Goal: Task Accomplishment & Management: Use online tool/utility

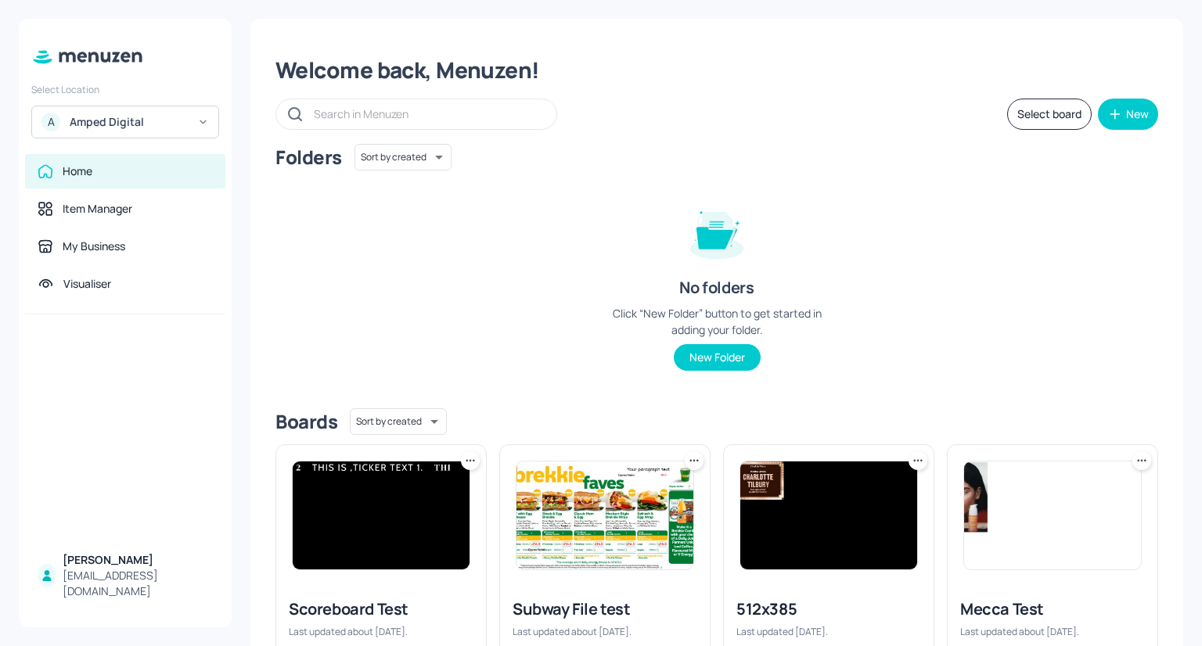
click at [128, 568] on div "[PERSON_NAME]" at bounding box center [138, 560] width 150 height 16
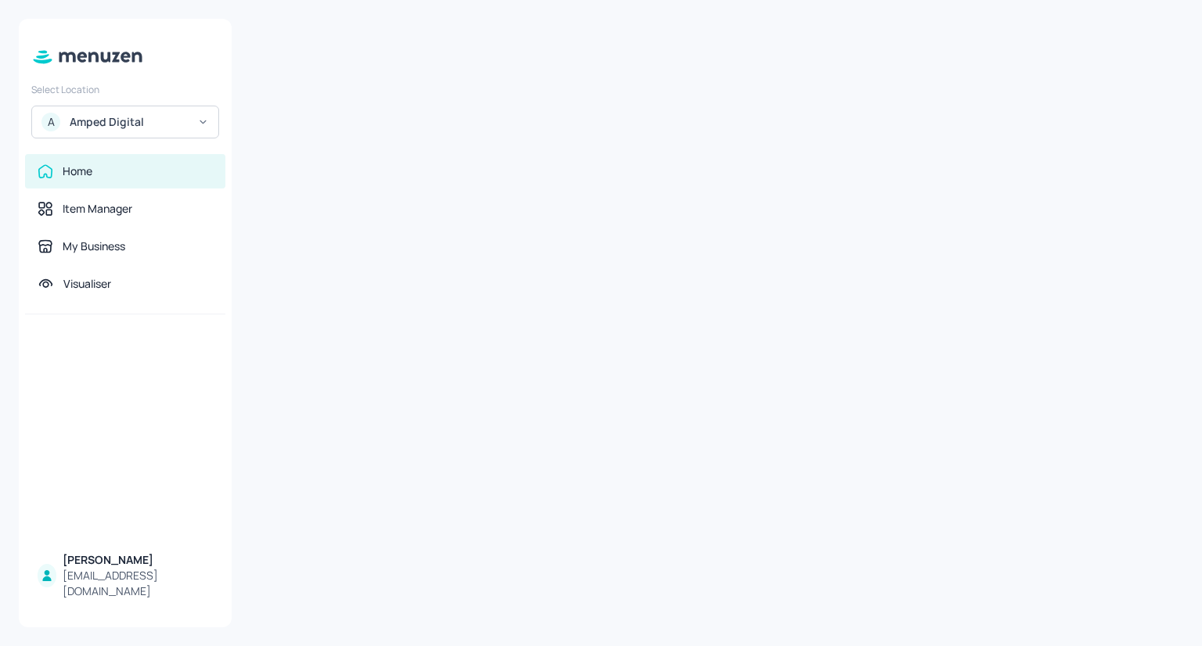
click at [148, 117] on div "Amped Digital" at bounding box center [129, 122] width 118 height 16
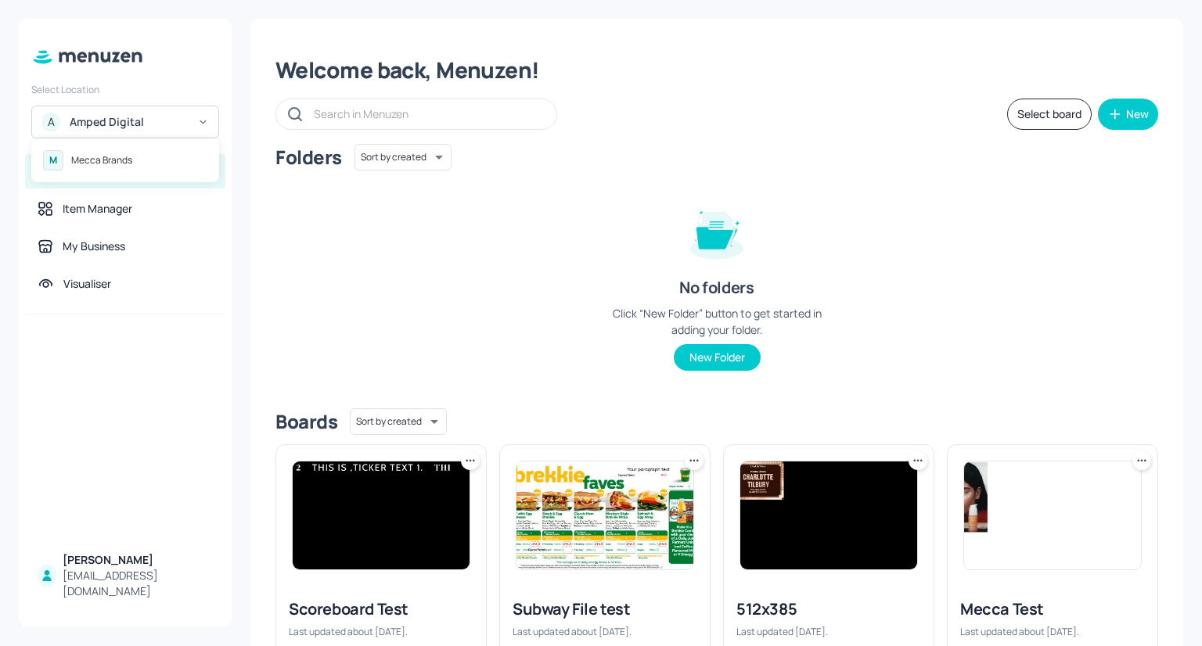
click at [148, 117] on div at bounding box center [601, 323] width 1202 height 646
click at [181, 127] on div "Amped Digital" at bounding box center [129, 122] width 118 height 16
click at [183, 151] on div "M Mecca Brands" at bounding box center [125, 160] width 172 height 28
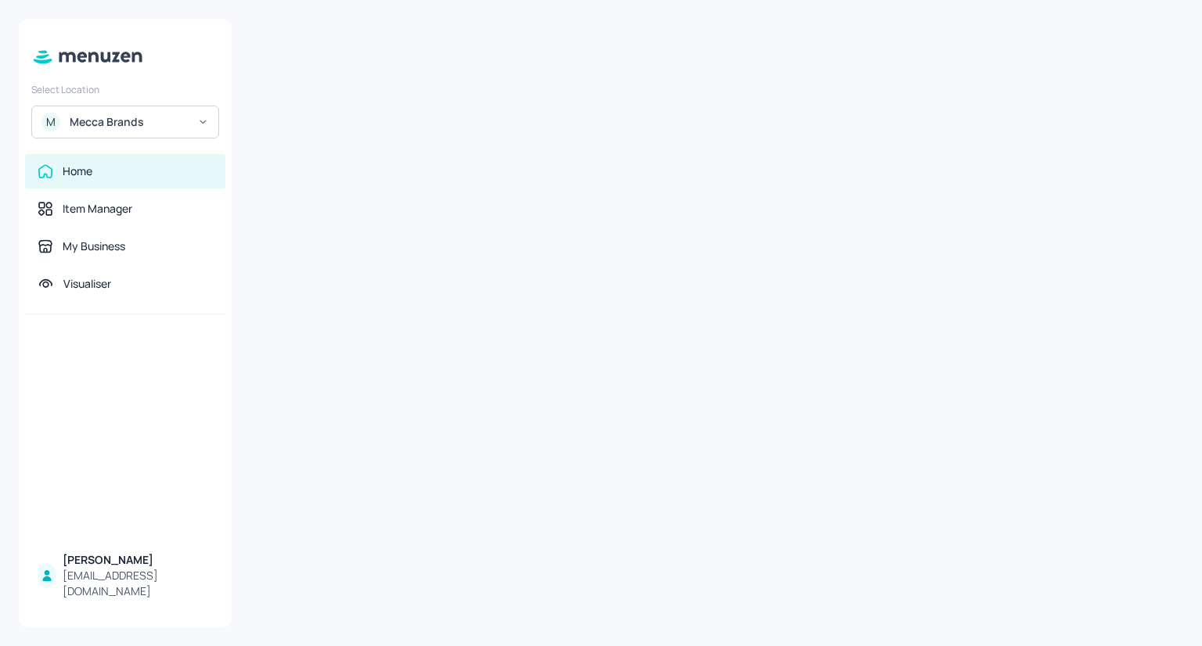
click at [200, 126] on icon at bounding box center [203, 122] width 12 height 11
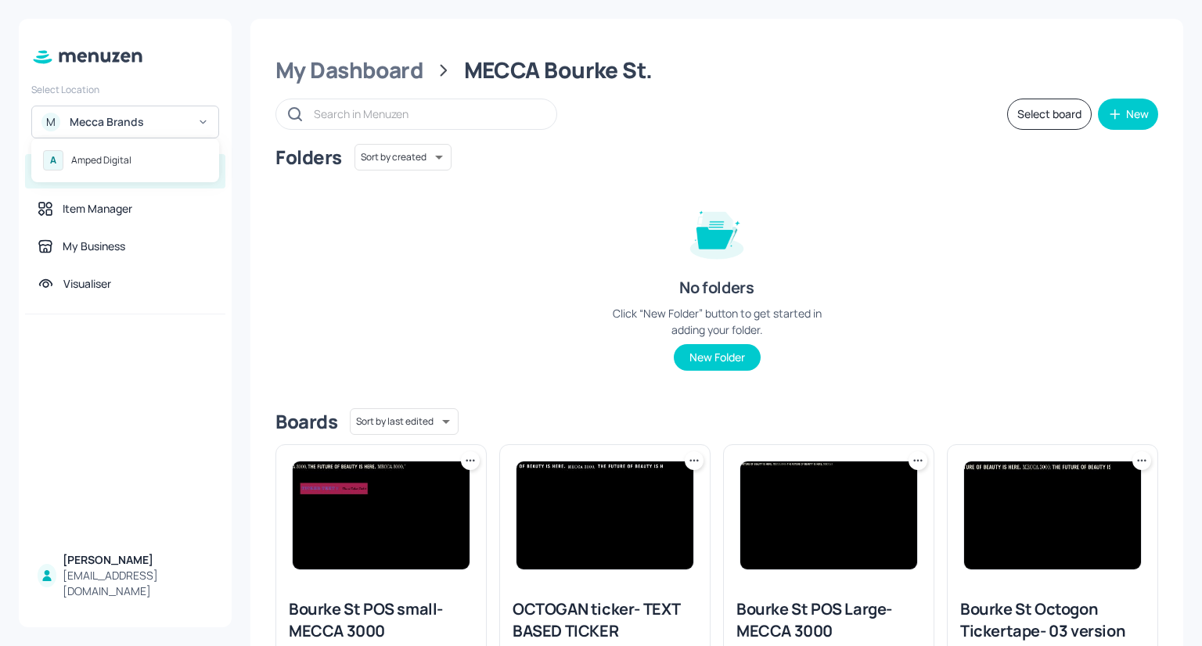
click at [135, 152] on div "A Amped Digital" at bounding box center [125, 160] width 172 height 28
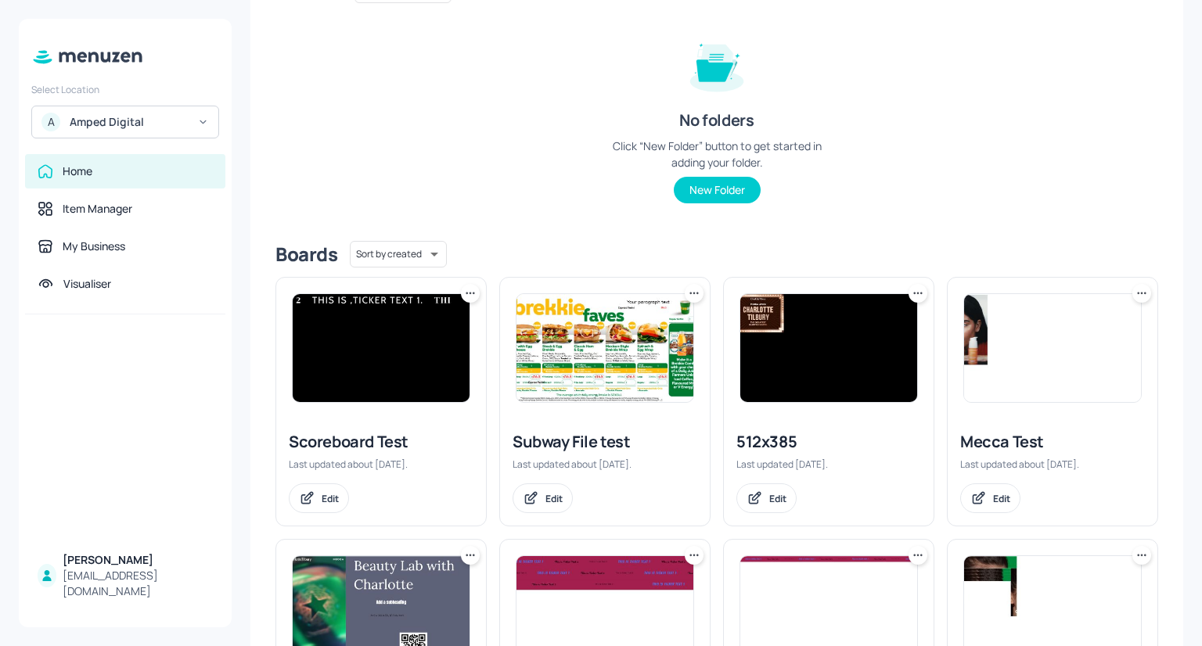
scroll to position [115, 0]
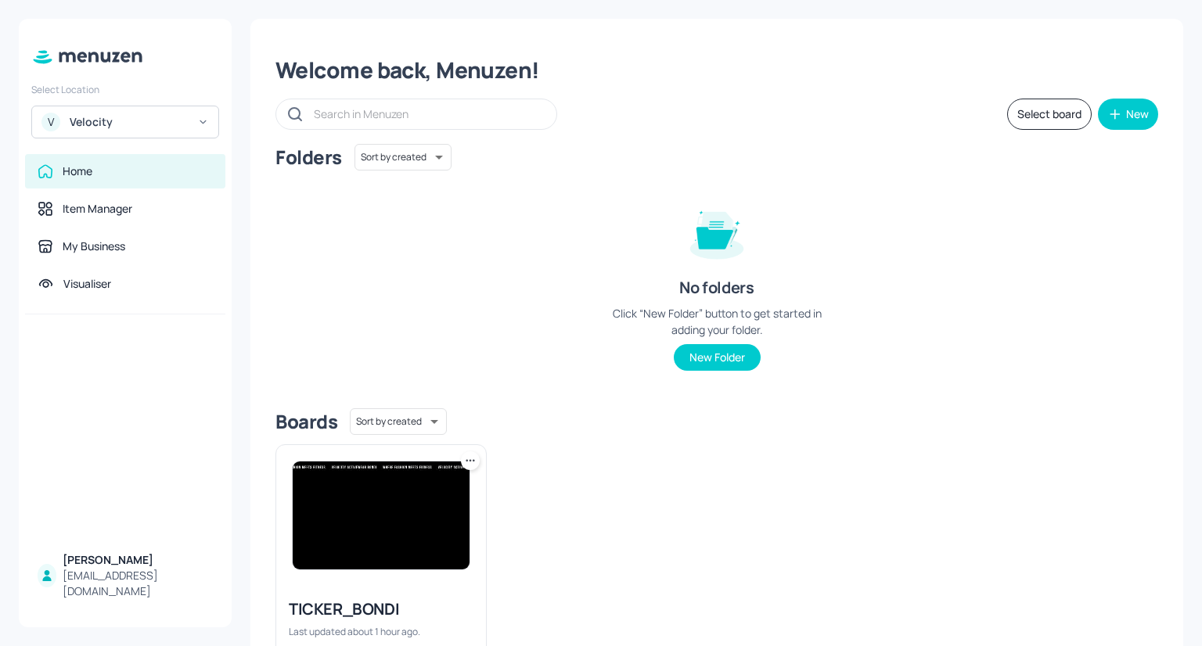
click at [369, 523] on img at bounding box center [381, 516] width 177 height 108
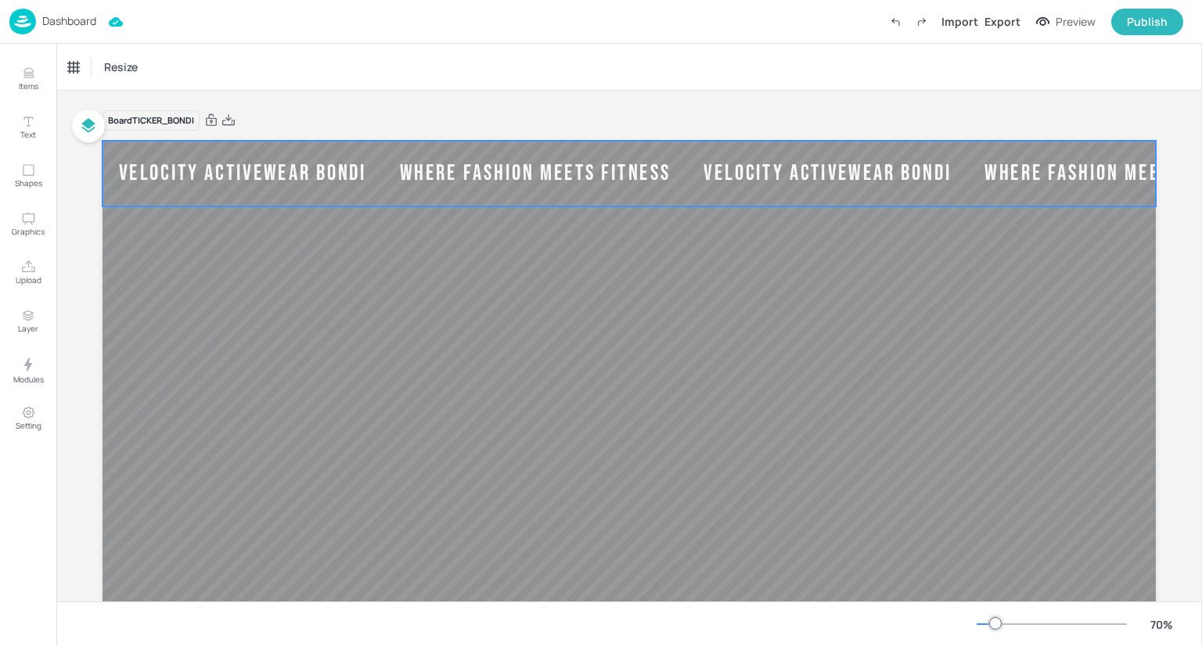
click at [727, 175] on div "Velocity Activewear Bondi" at bounding box center [827, 174] width 281 height 28
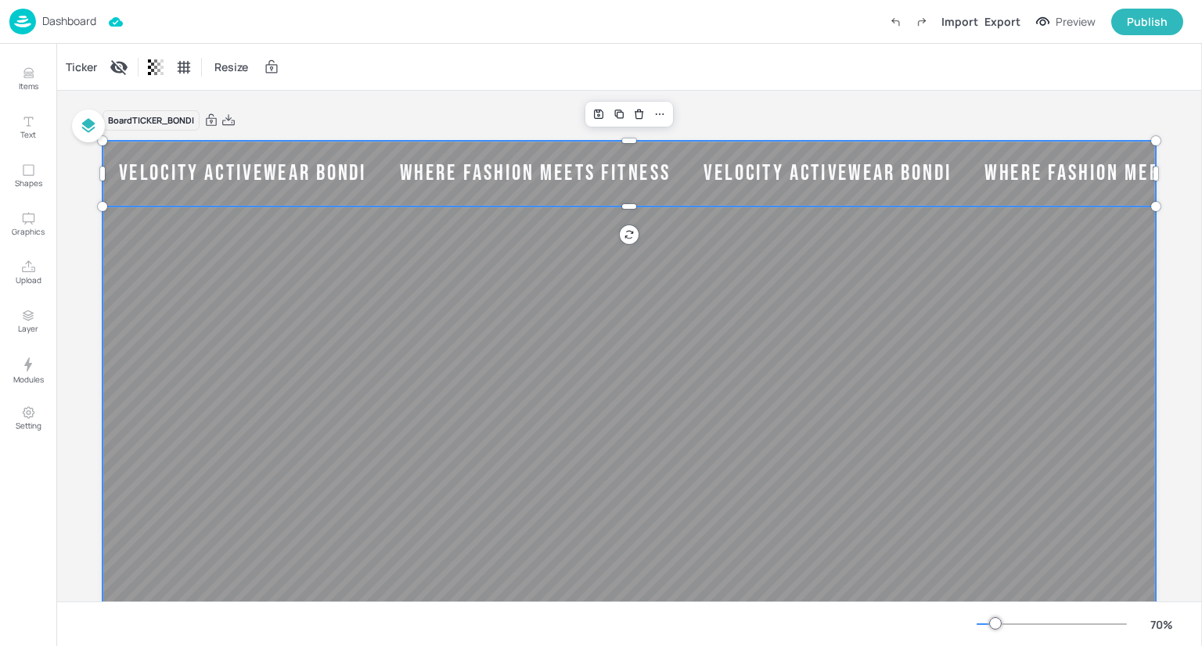
click at [580, 330] on div at bounding box center [628, 437] width 1053 height 592
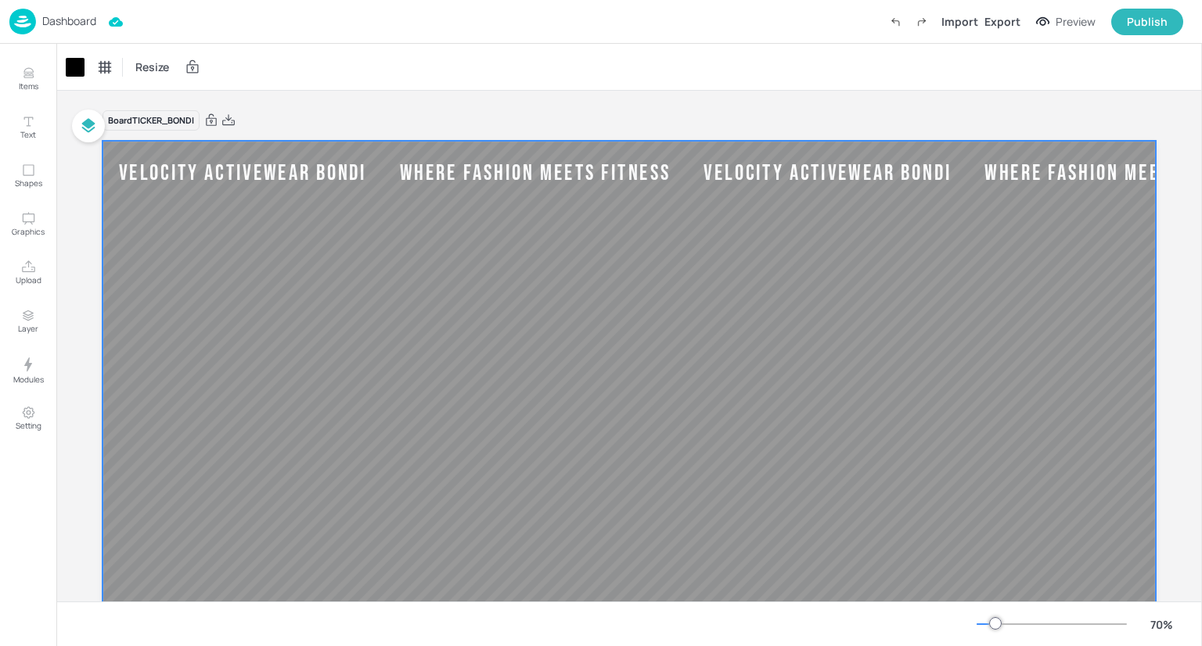
click at [584, 332] on div at bounding box center [628, 437] width 1053 height 592
click at [167, 67] on span "Resize" at bounding box center [152, 67] width 40 height 16
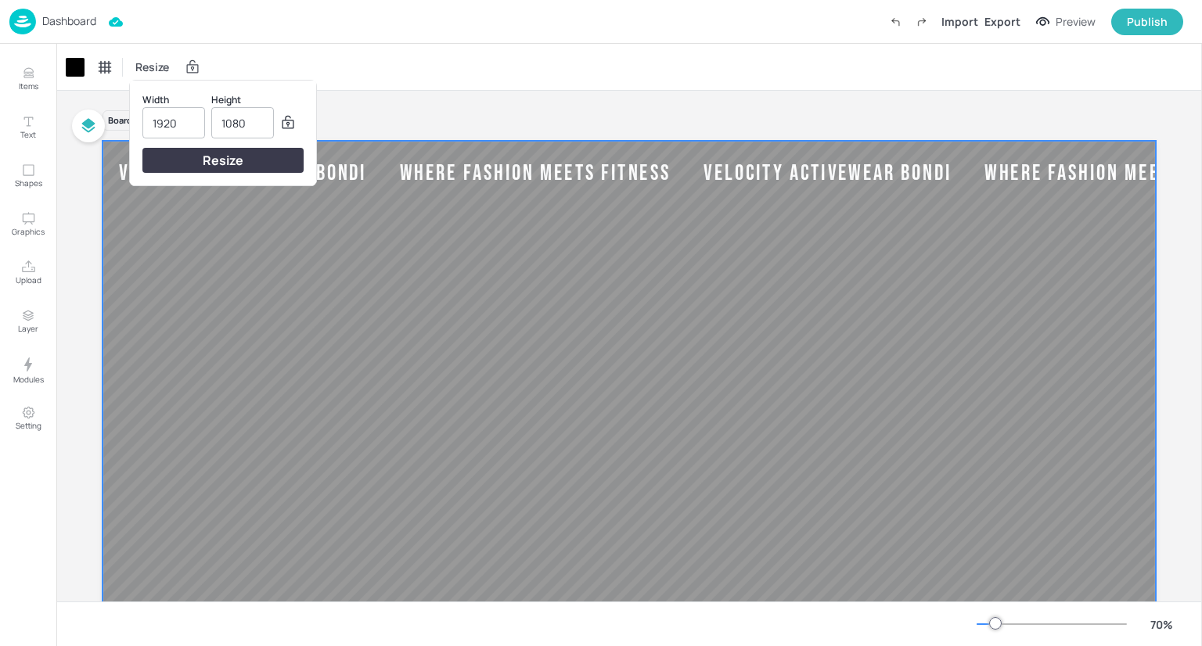
click at [185, 128] on input "1920" at bounding box center [174, 123] width 42 height 30
type input "1080"
click at [253, 128] on input "1080" at bounding box center [242, 123] width 42 height 30
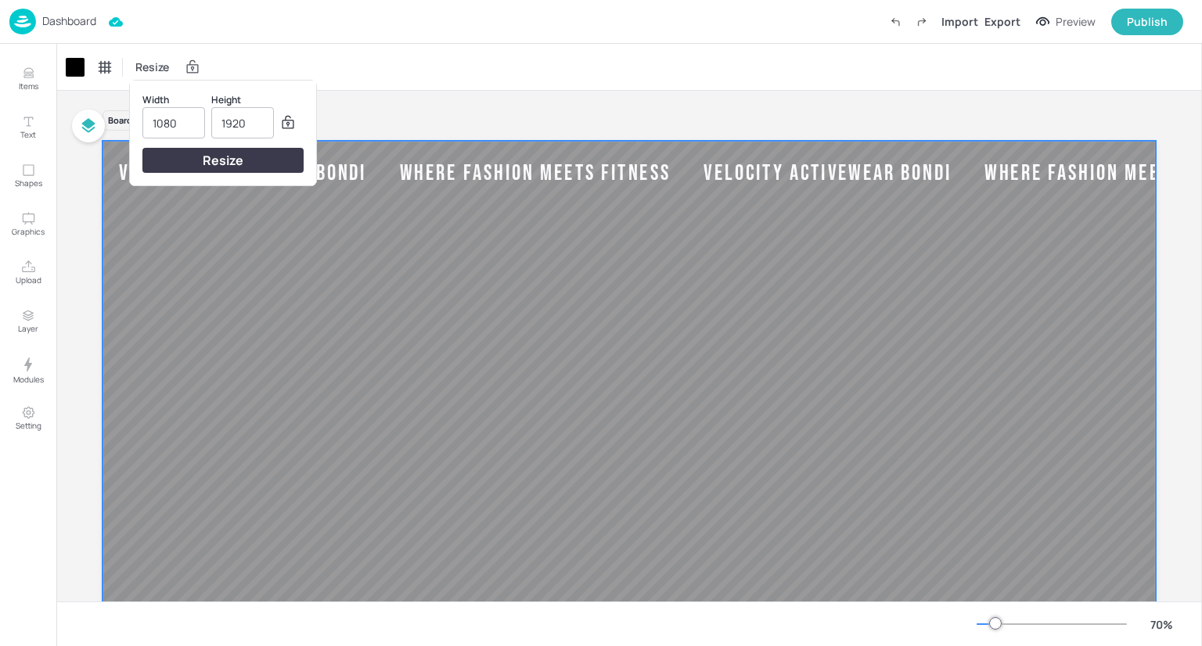
type input "1920"
click at [250, 159] on div "Resize" at bounding box center [222, 160] width 161 height 25
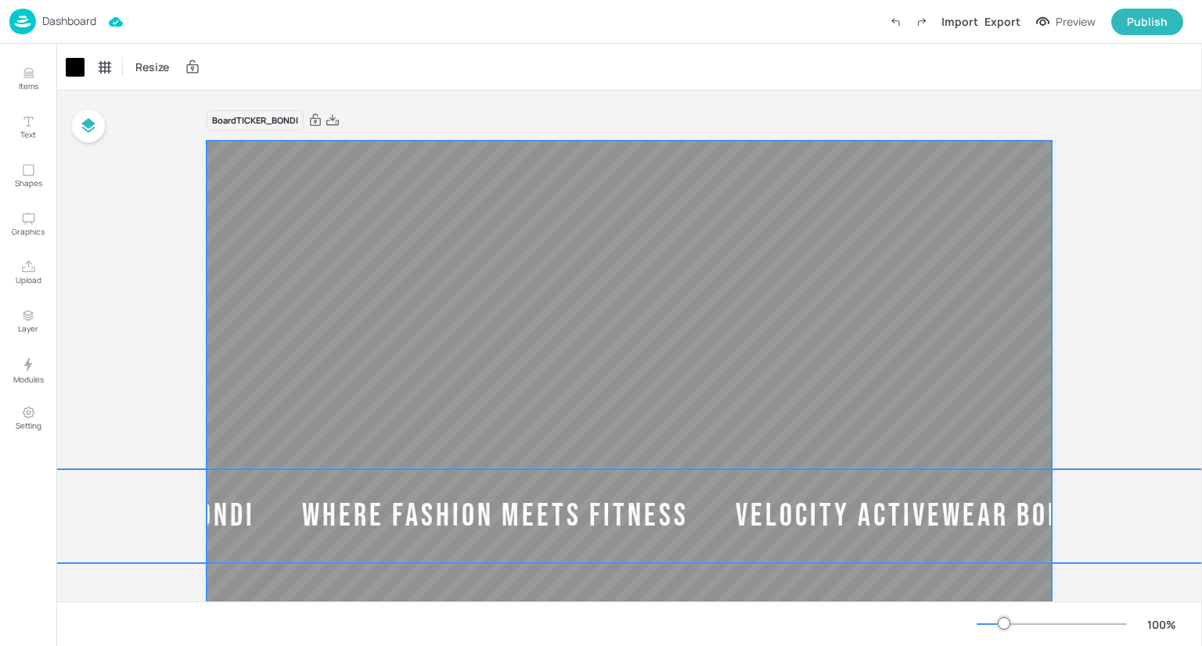
click at [712, 528] on div "Velocity Activewear Bondi" at bounding box center [912, 516] width 401 height 41
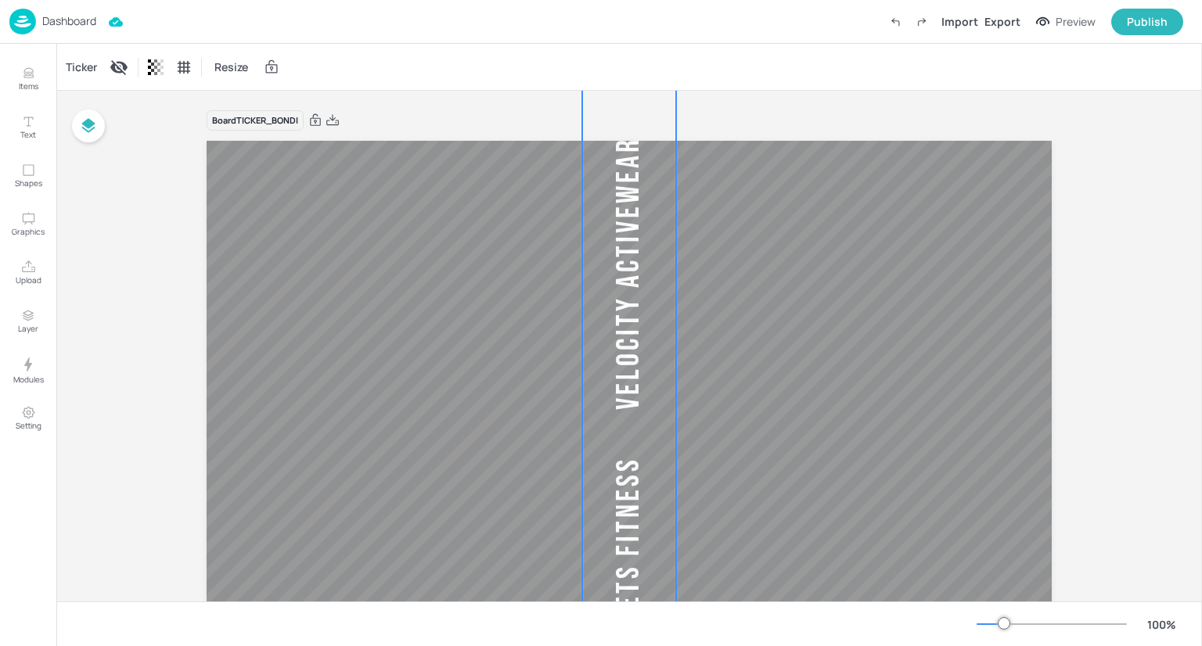
drag, startPoint x: 624, startPoint y: 593, endPoint x: 788, endPoint y: 514, distance: 181.6
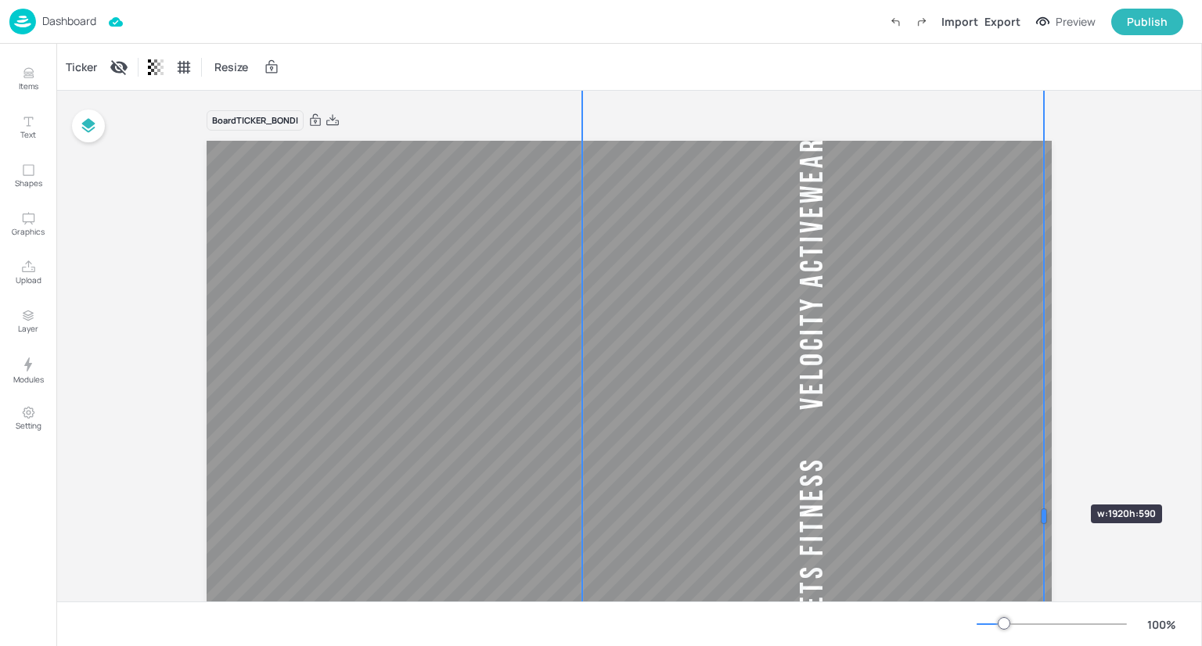
drag, startPoint x: 676, startPoint y: 519, endPoint x: 1044, endPoint y: 476, distance: 370.1
click at [1044, 476] on div at bounding box center [1043, 516] width 13 height 1502
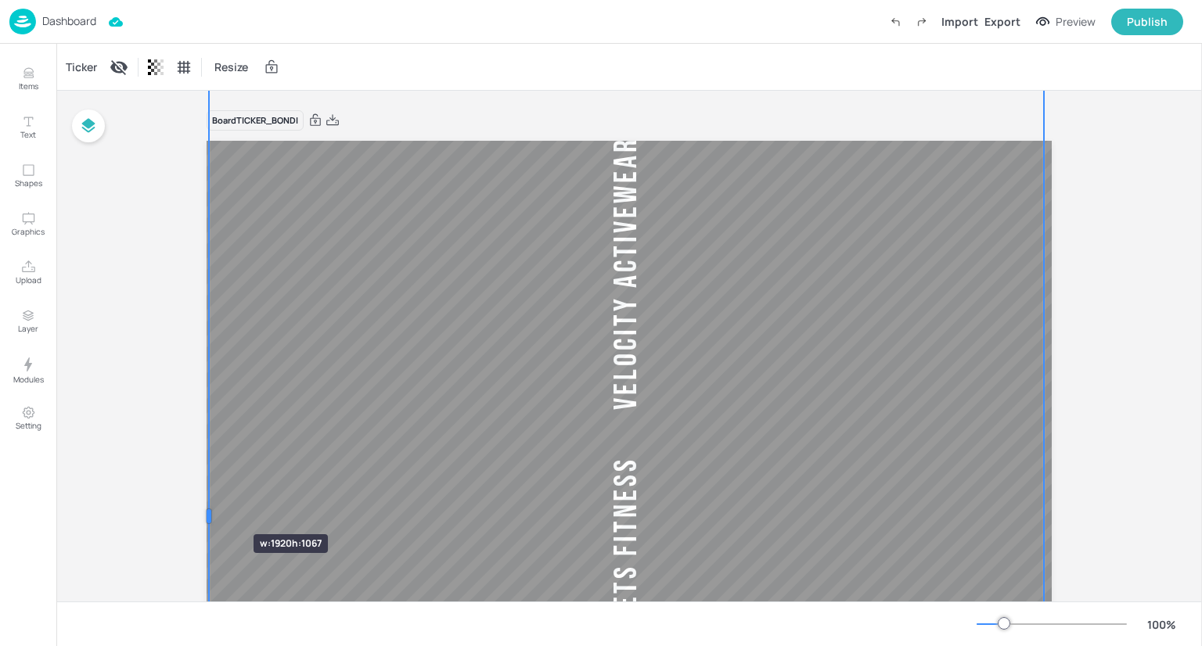
drag, startPoint x: 580, startPoint y: 518, endPoint x: 207, endPoint y: 506, distance: 373.3
click at [207, 506] on div at bounding box center [209, 516] width 13 height 1502
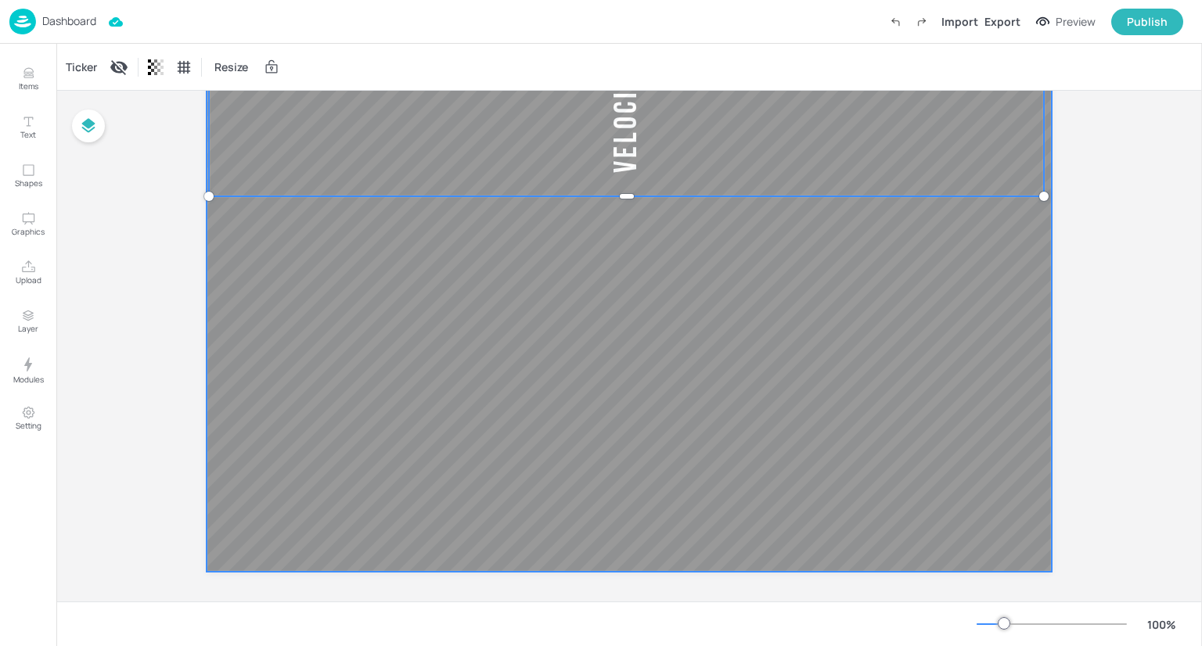
scroll to position [1080, 0]
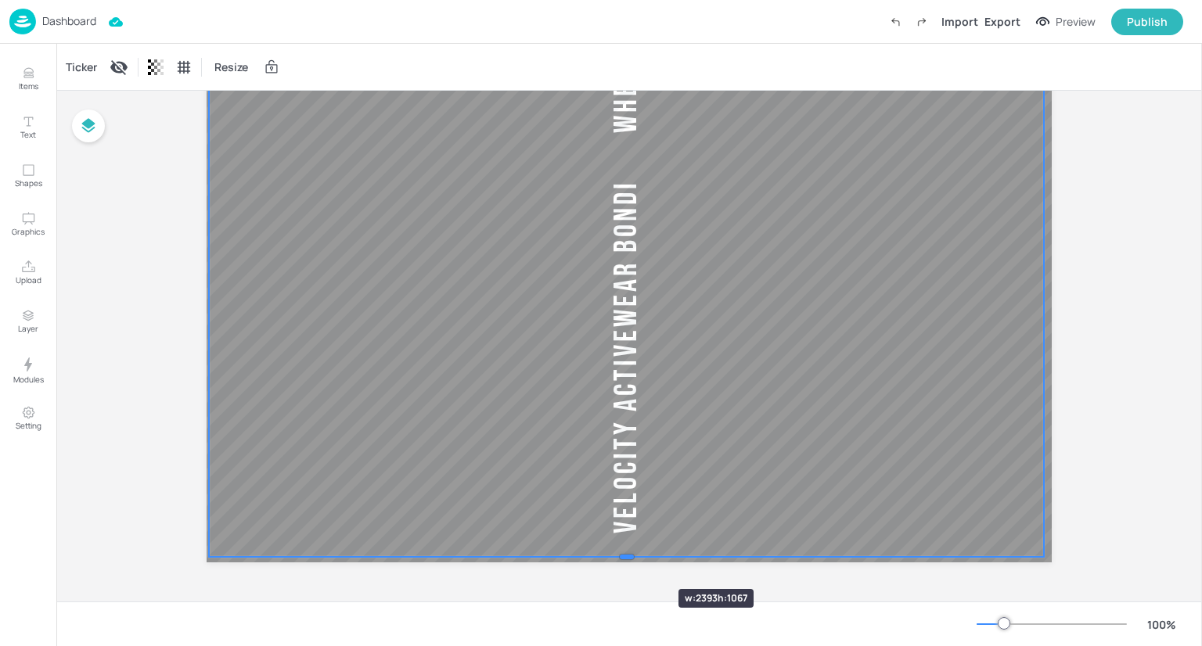
drag, startPoint x: 623, startPoint y: 191, endPoint x: 631, endPoint y: 561, distance: 370.1
click at [631, 561] on div at bounding box center [626, 557] width 835 height 13
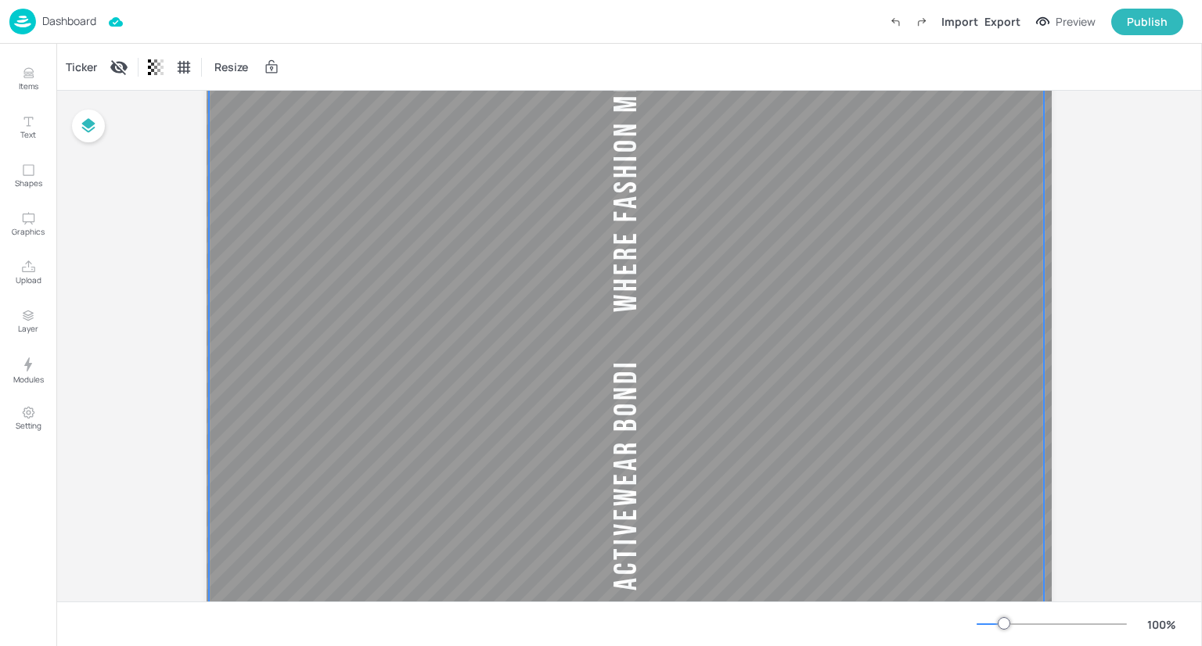
scroll to position [0, 0]
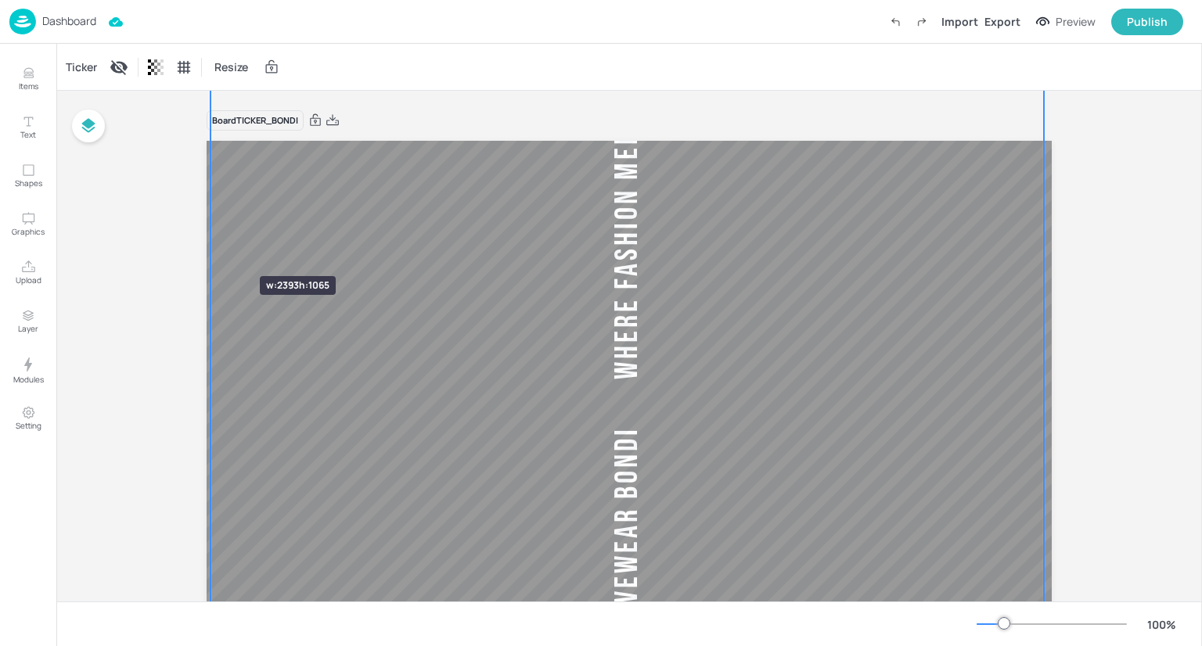
drag, startPoint x: 211, startPoint y: 201, endPoint x: 213, endPoint y: 248, distance: 47.0
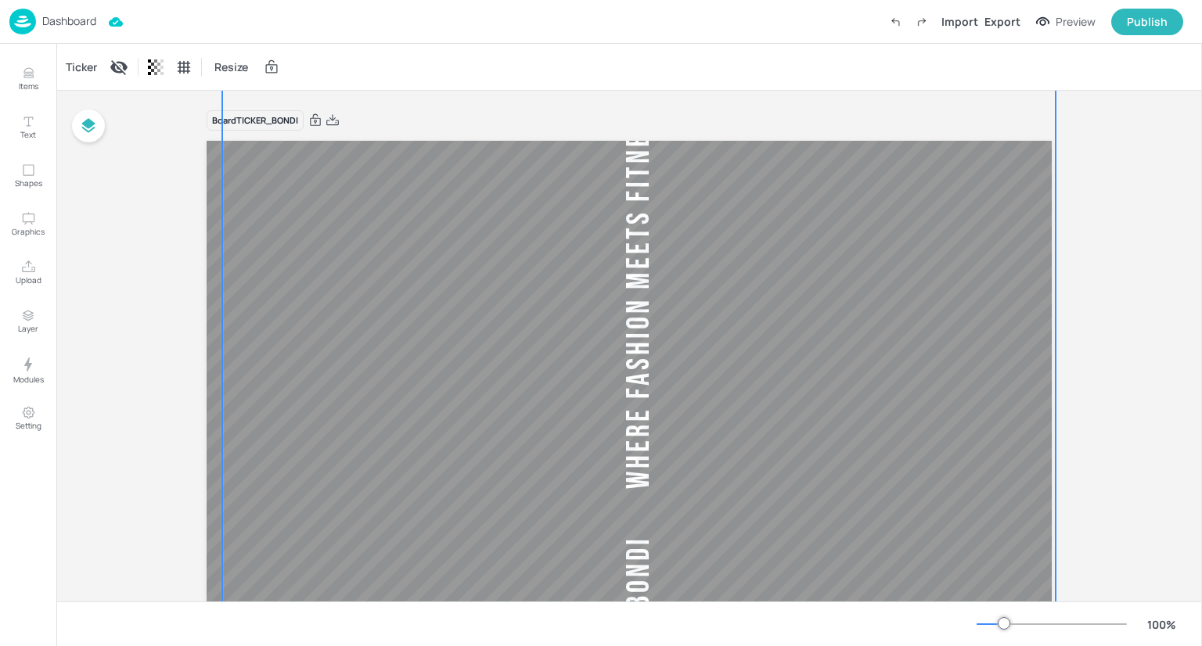
drag, startPoint x: 284, startPoint y: 235, endPoint x: 341, endPoint y: 479, distance: 249.9
click at [342, 577] on div "Velocity Activewear Bondi Where Fashion Meets Fitness Velocity Activewear Bondi…" at bounding box center [638, 496] width 833 height 2502
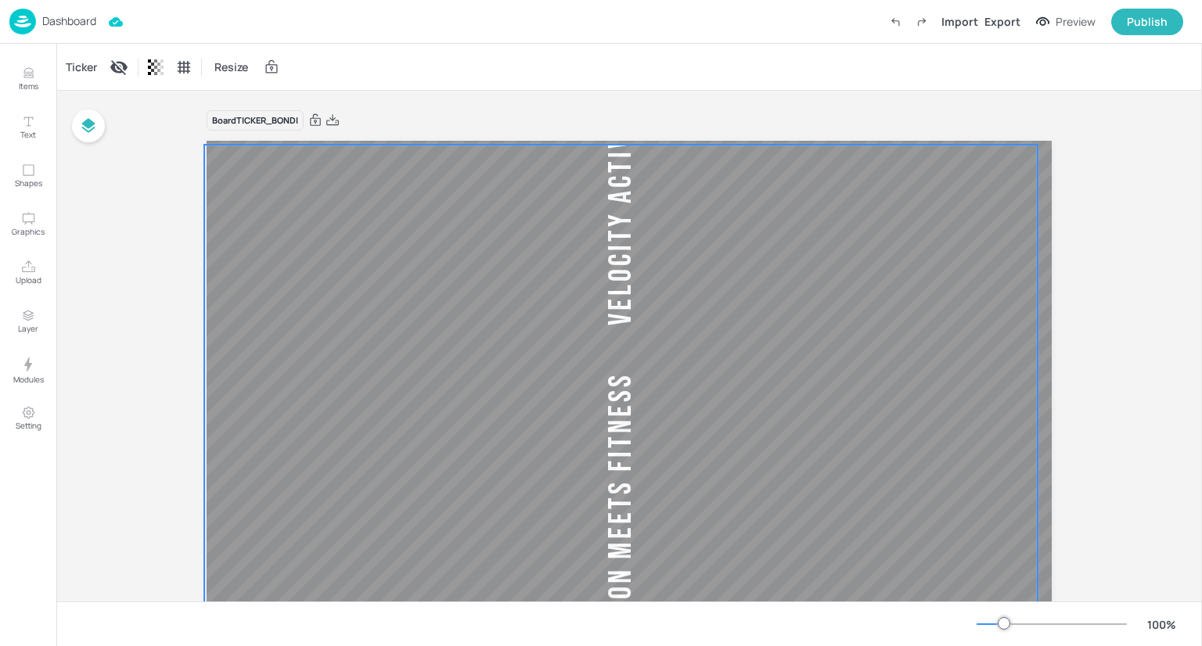
drag, startPoint x: 354, startPoint y: 404, endPoint x: 335, endPoint y: 341, distance: 65.6
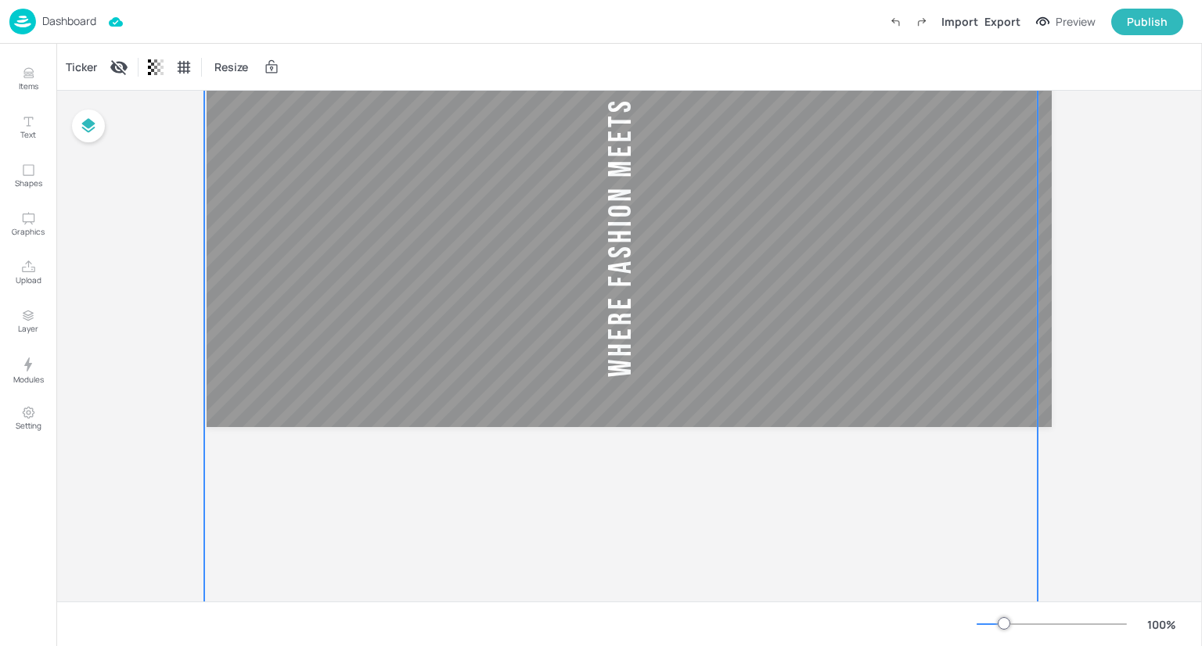
scroll to position [1252, 0]
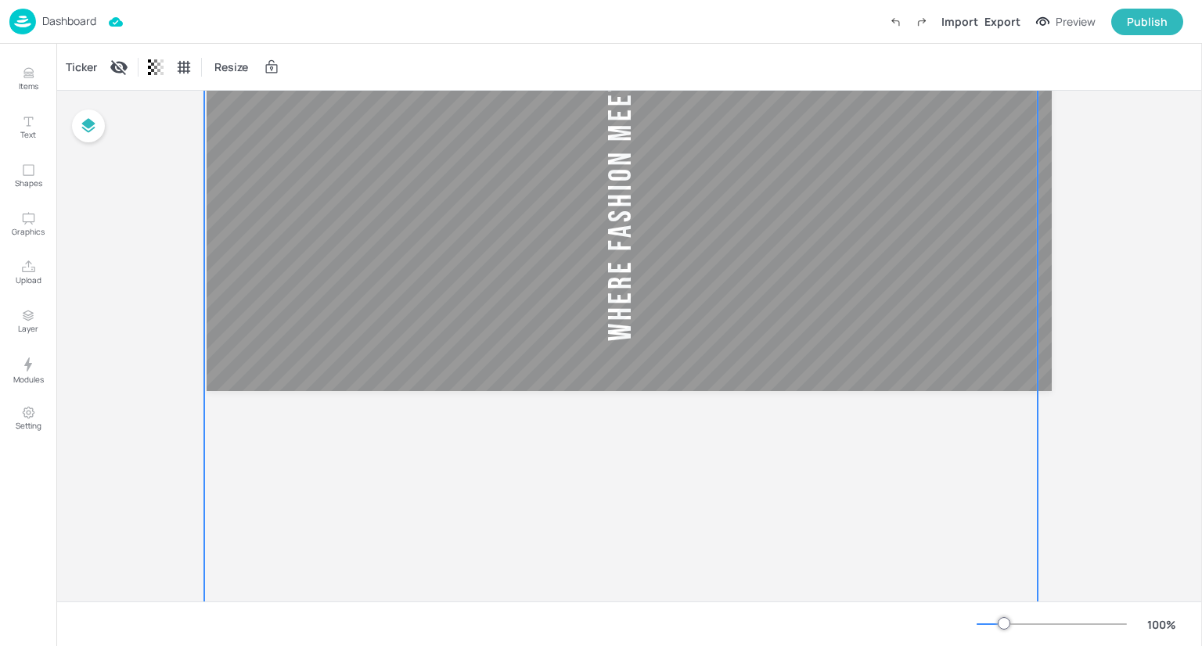
click at [911, 464] on div "Board TICKER_BONDI Velocity Activewear Bondi Where Fashion Meets Fitness Veloci…" at bounding box center [628, 346] width 1145 height 511
click at [399, 467] on div "Board TICKER_BONDI Velocity Activewear Bondi Where Fashion Meets Fitness Veloci…" at bounding box center [628, 346] width 1145 height 511
click at [399, 466] on div "Board TICKER_BONDI Velocity Activewear Bondi Where Fashion Meets Fitness Veloci…" at bounding box center [628, 346] width 1145 height 511
click at [181, 60] on icon at bounding box center [184, 67] width 16 height 16
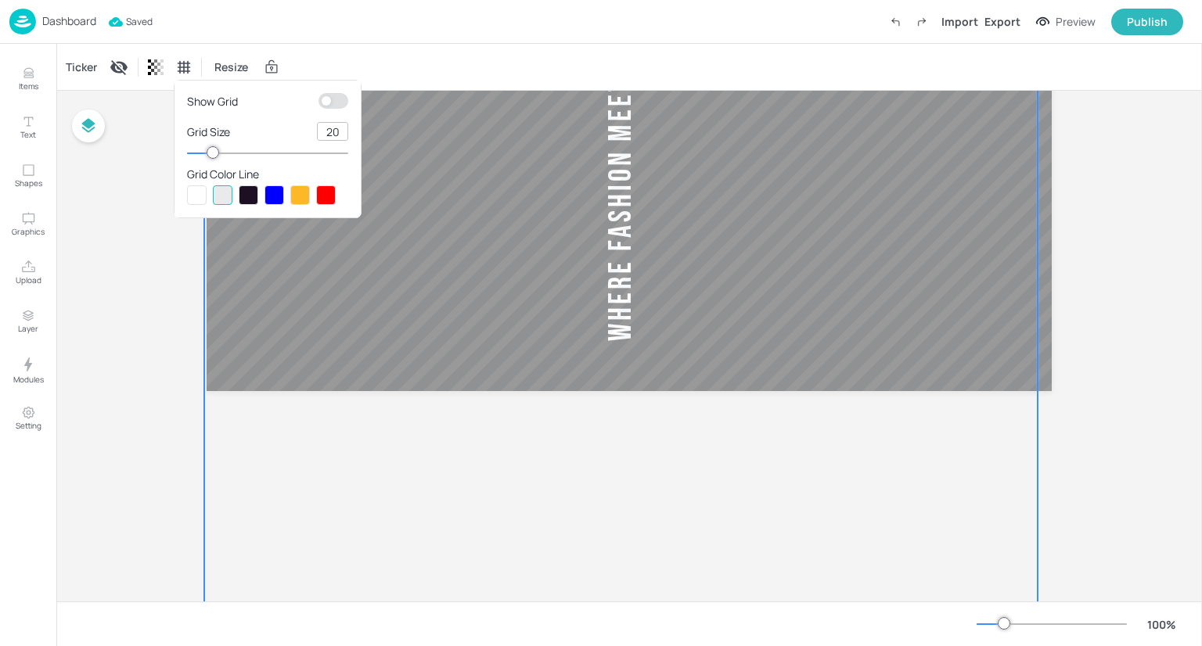
click at [143, 57] on div at bounding box center [601, 323] width 1202 height 646
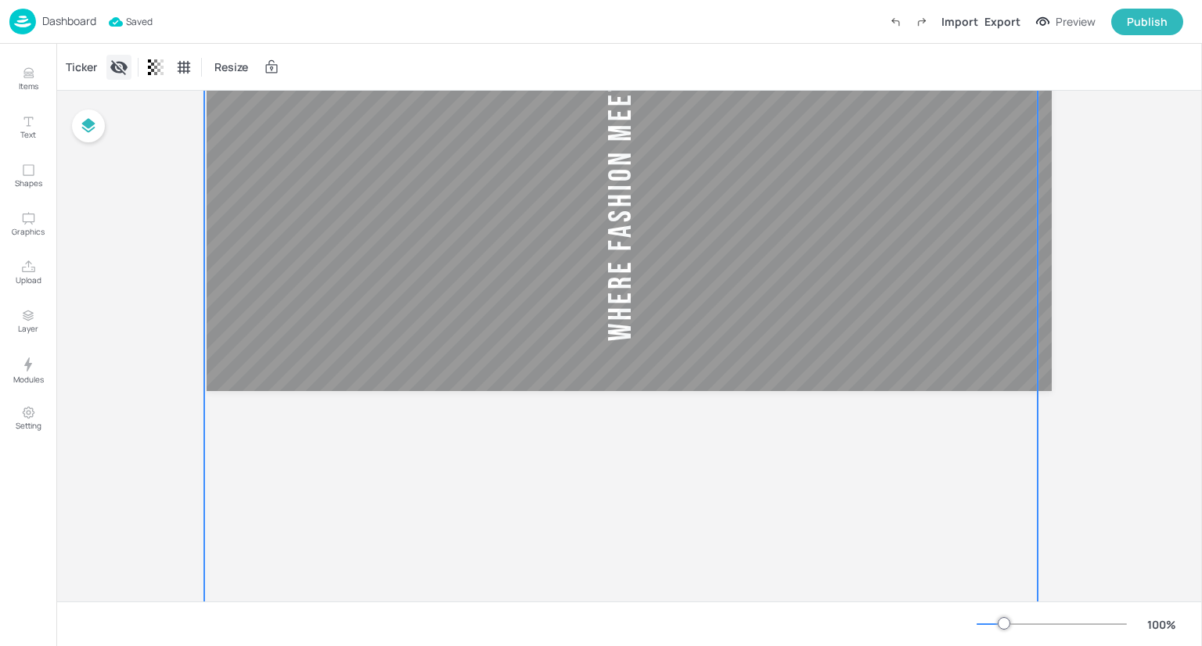
click at [120, 70] on icon "Display condition" at bounding box center [119, 67] width 19 height 19
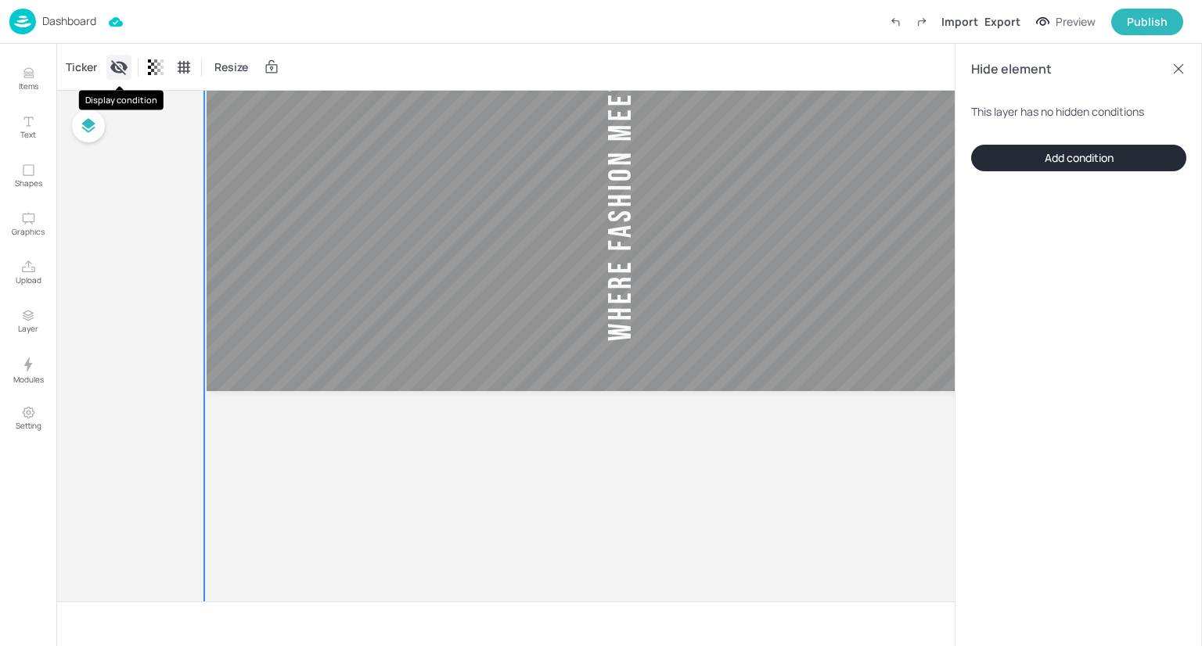
click at [120, 70] on icon "Display condition" at bounding box center [119, 67] width 19 height 19
click at [1172, 75] on icon at bounding box center [1178, 69] width 16 height 16
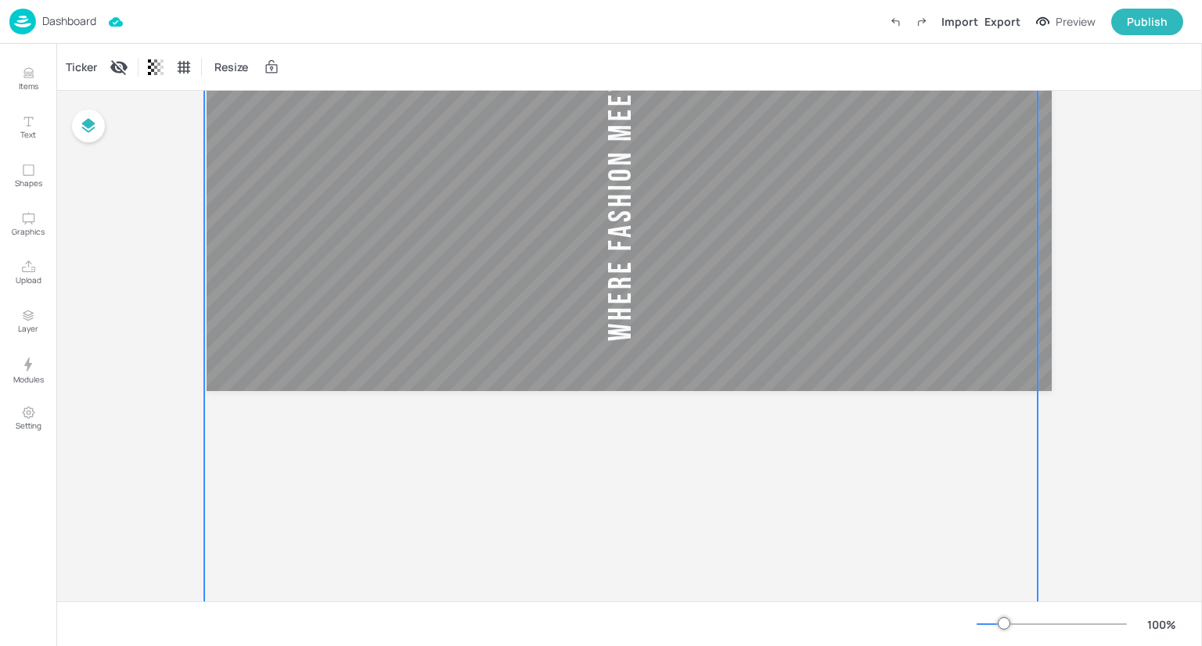
click at [79, 65] on div "Ticker" at bounding box center [82, 67] width 38 height 25
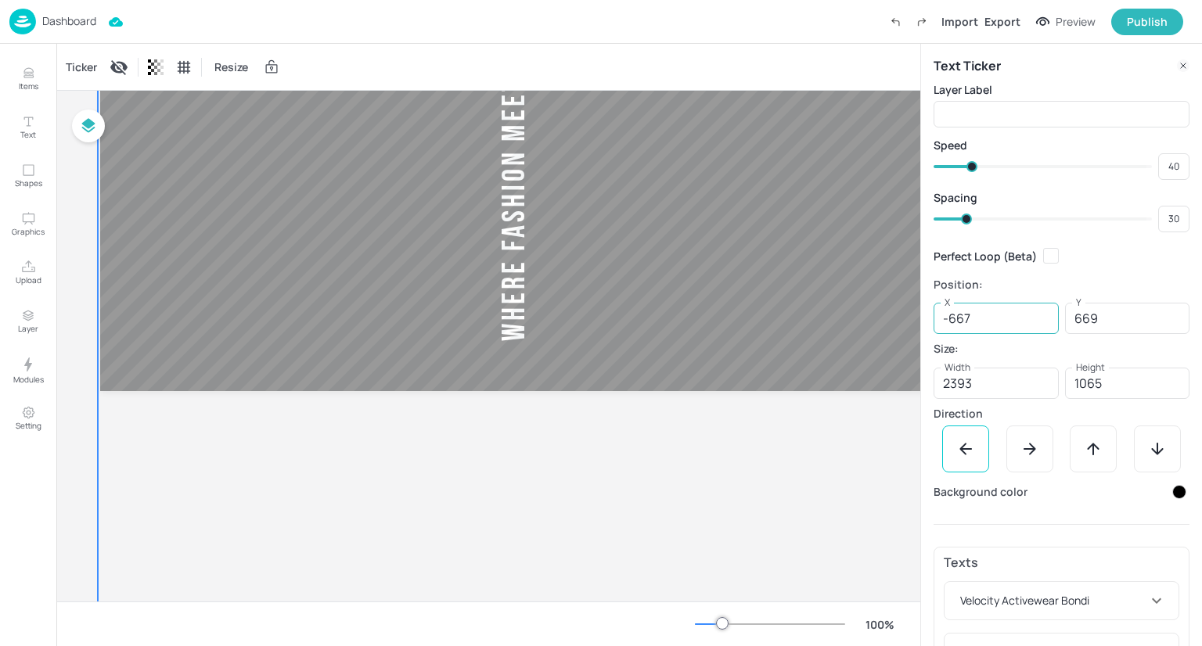
click at [1008, 322] on input "-667" at bounding box center [995, 318] width 125 height 31
type input "-0"
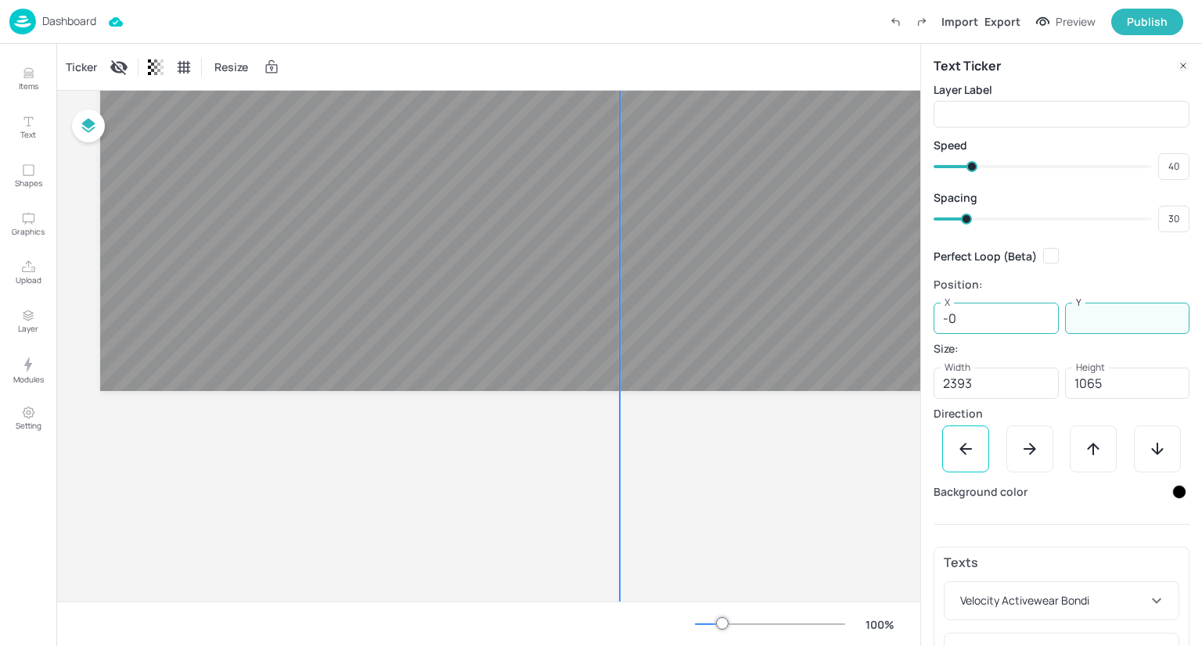
type input "669"
click at [1008, 319] on input "-0" at bounding box center [995, 318] width 125 height 31
type input "0"
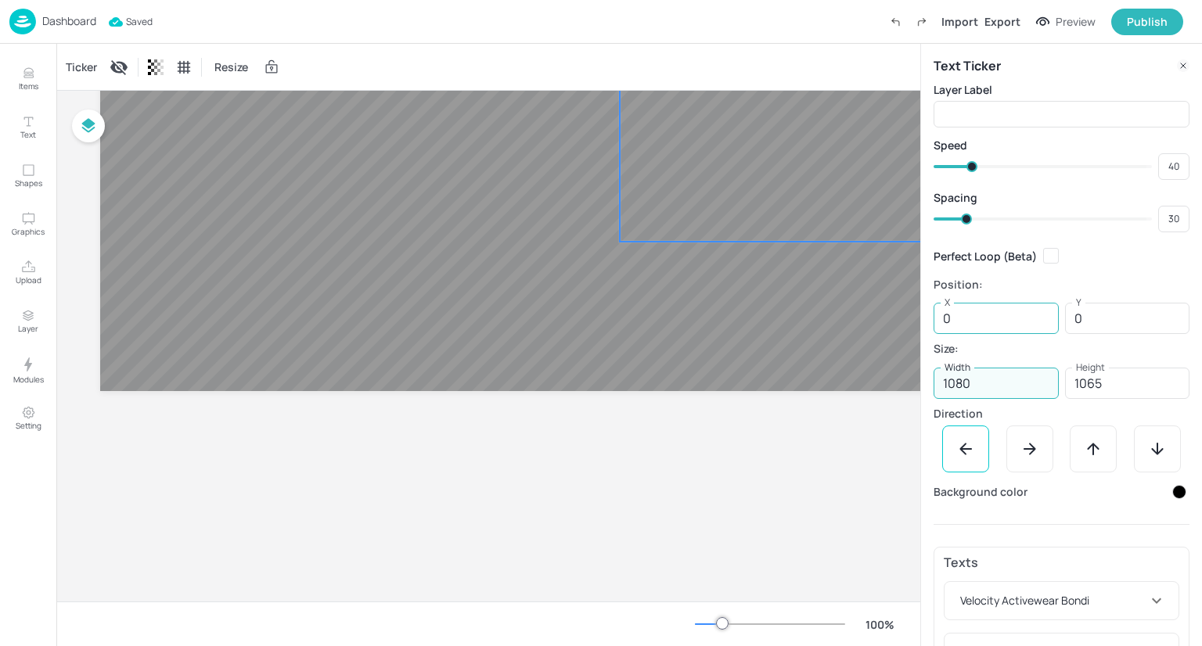
type input "1080"
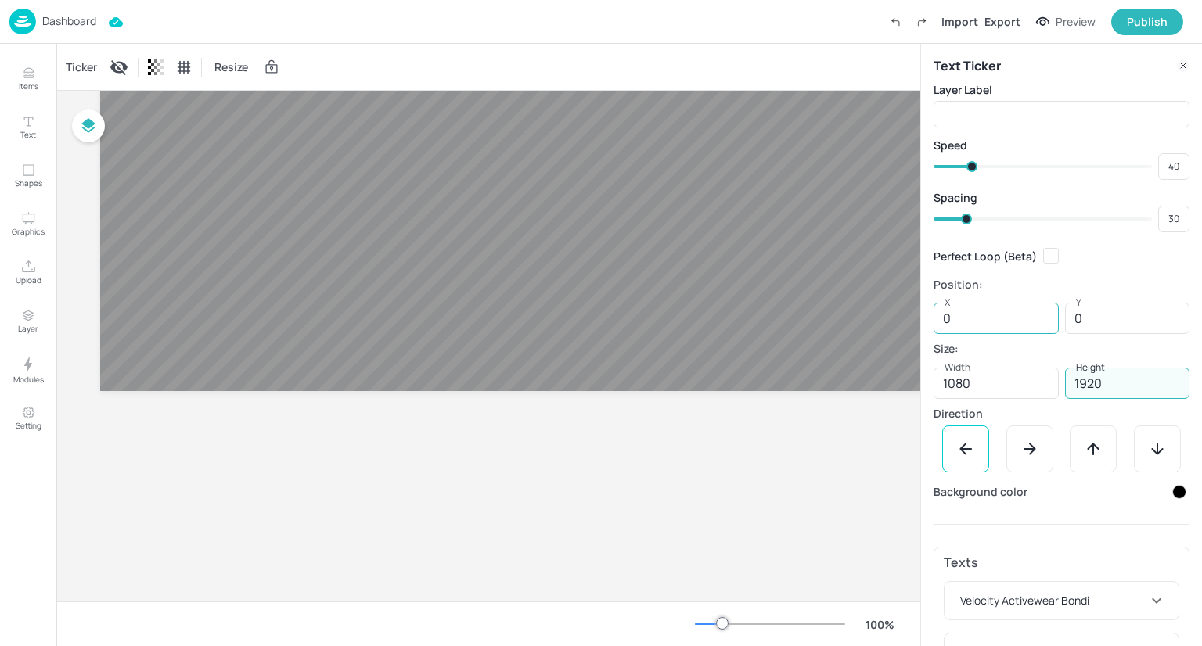
type input "1920"
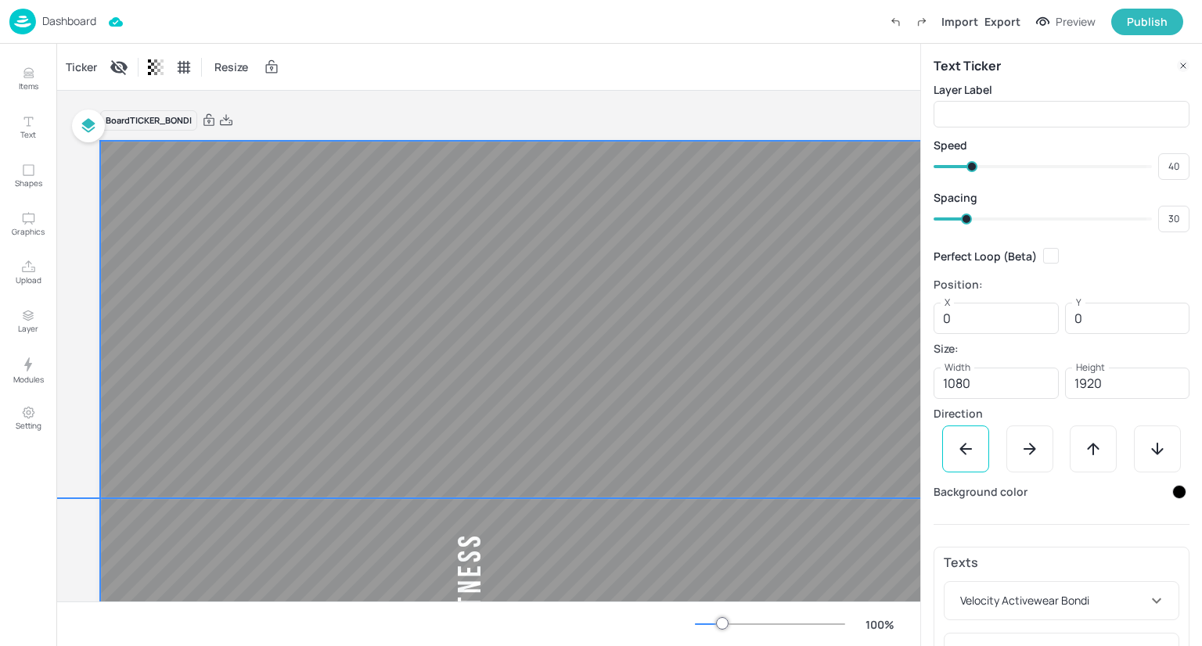
type input "-66"
type input "37"
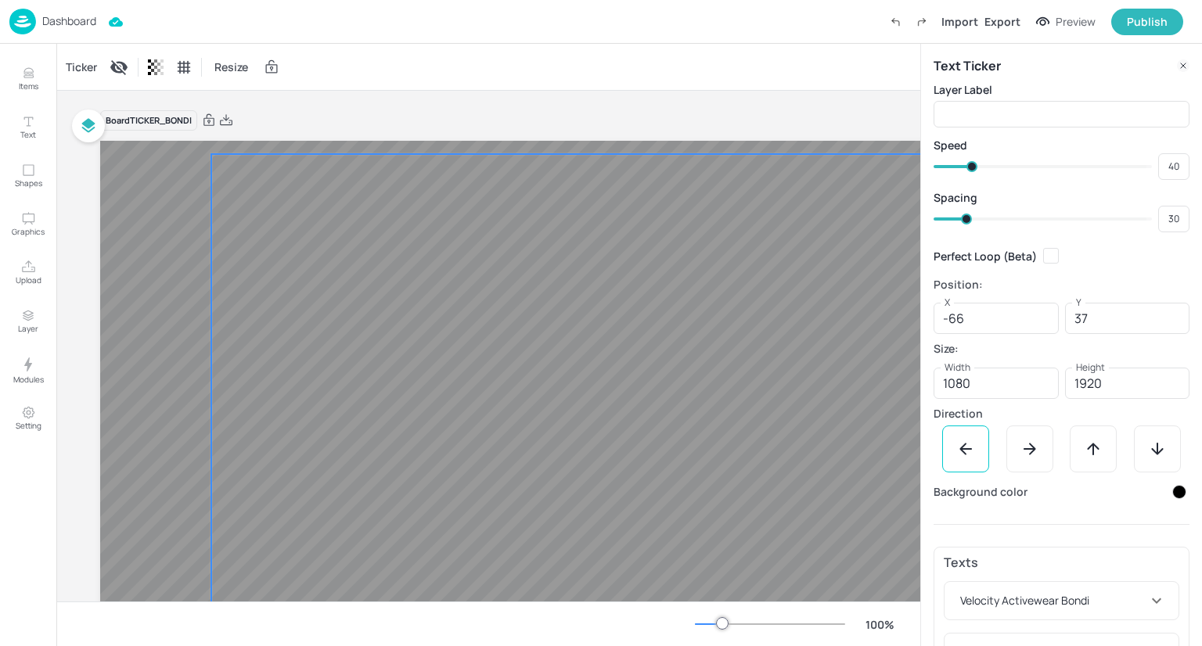
type input "562"
type input "-403"
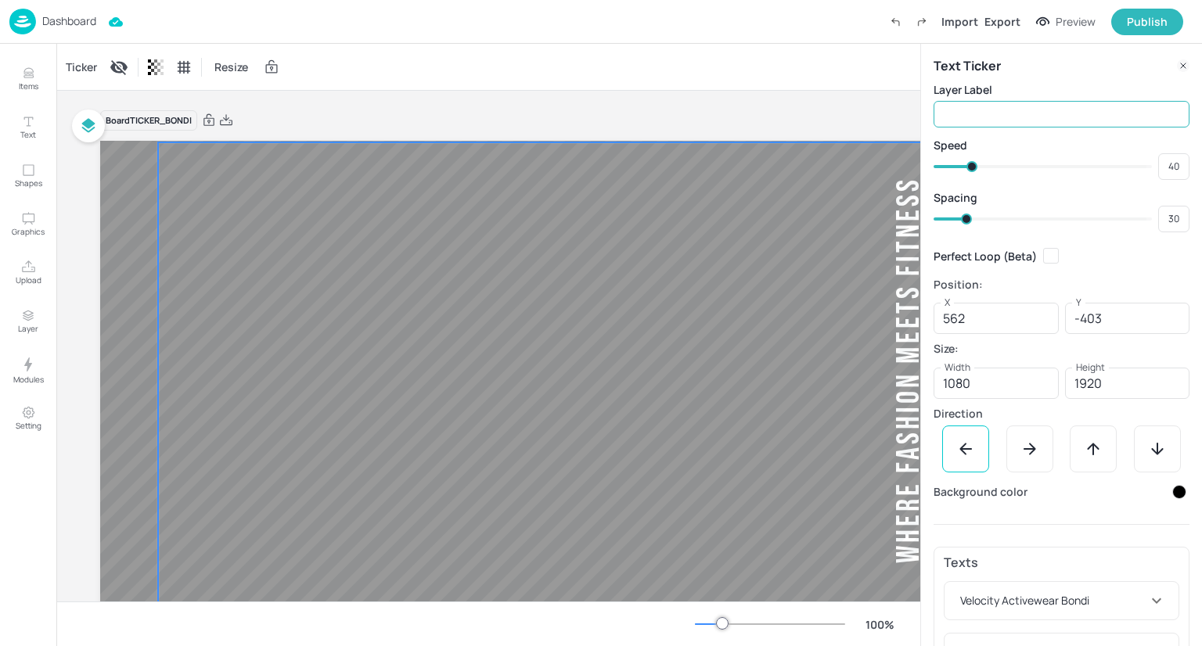
type input "494"
type input "-418"
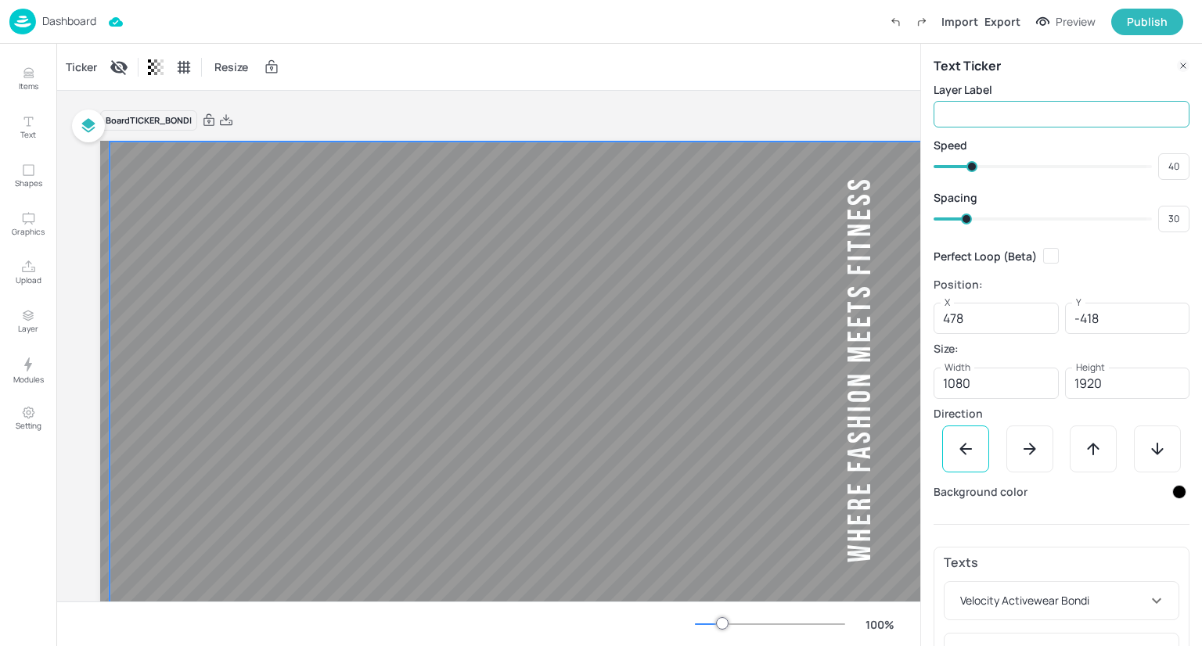
type input "432"
type input "-419"
type input "422"
drag, startPoint x: 689, startPoint y: 465, endPoint x: 1051, endPoint y: 120, distance: 500.2
click at [1051, 120] on div "Items Text Shapes Graphics Upload Layer Modules Setting Items 0 Add Integrate M…" at bounding box center [601, 323] width 1202 height 646
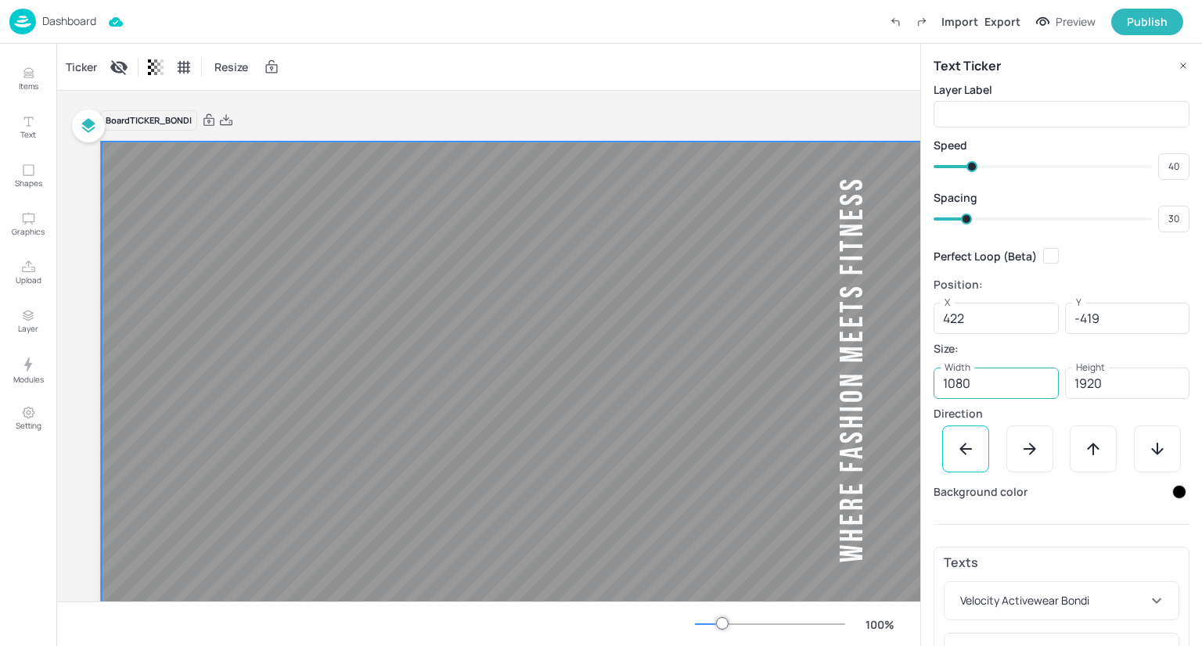
click at [950, 378] on input "1080" at bounding box center [995, 383] width 125 height 31
type input "1920"
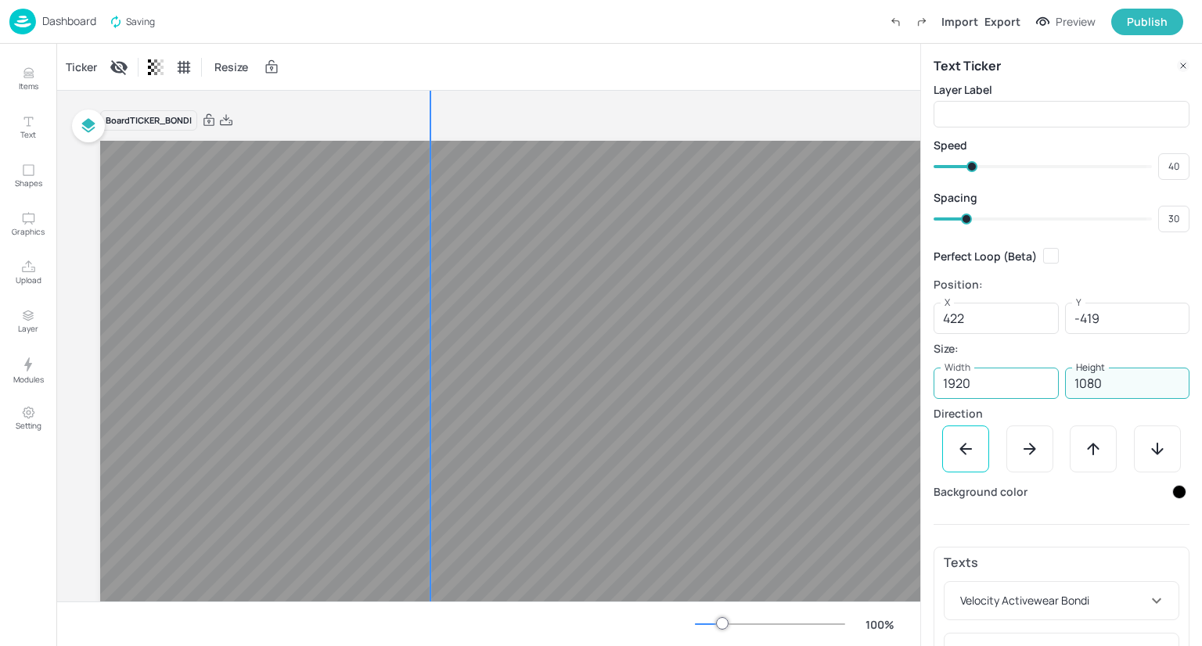
type input "1080"
click at [964, 308] on input "422" at bounding box center [995, 318] width 125 height 31
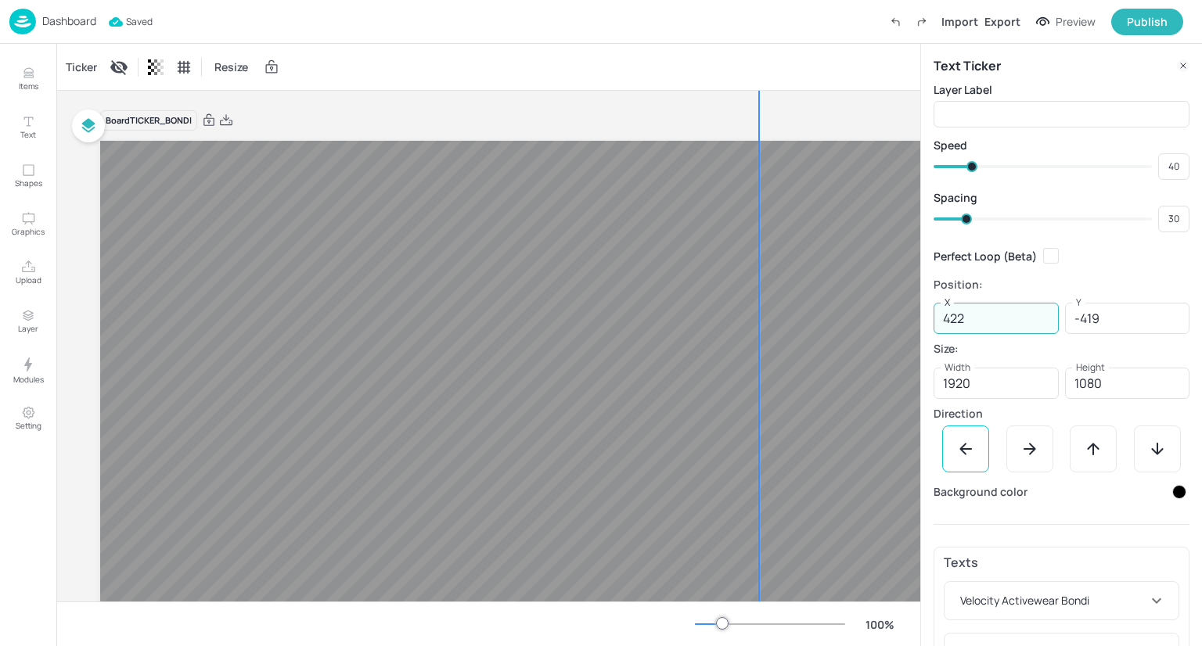
click at [964, 308] on input "422" at bounding box center [995, 318] width 125 height 31
type input "0"
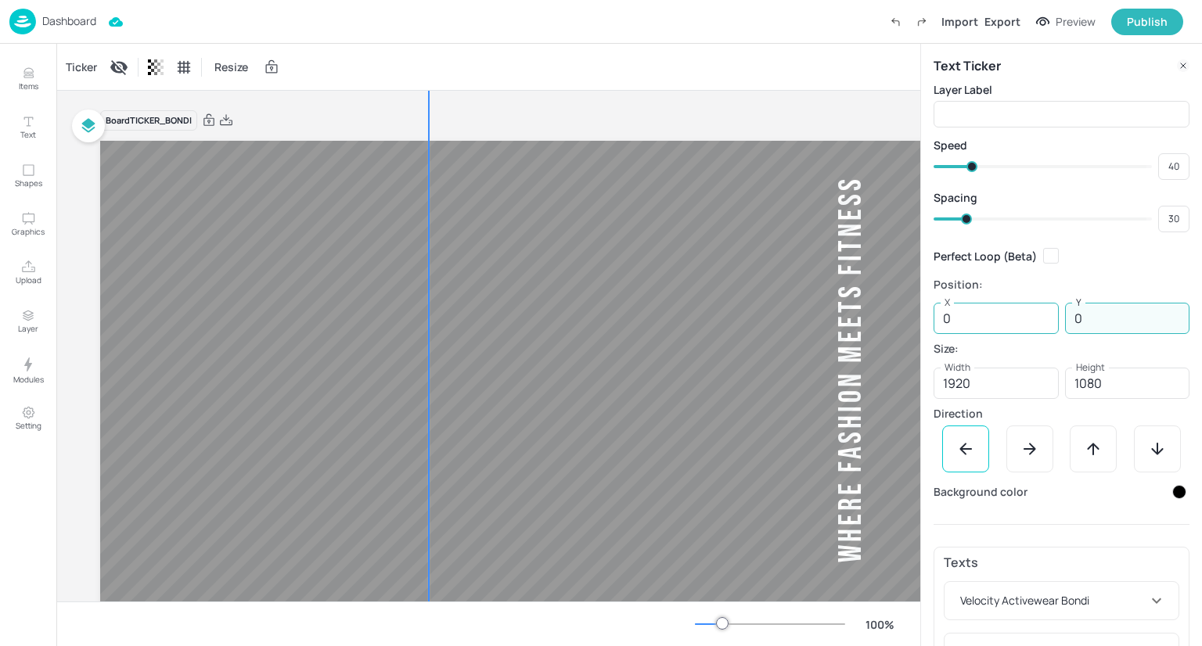
type input "0"
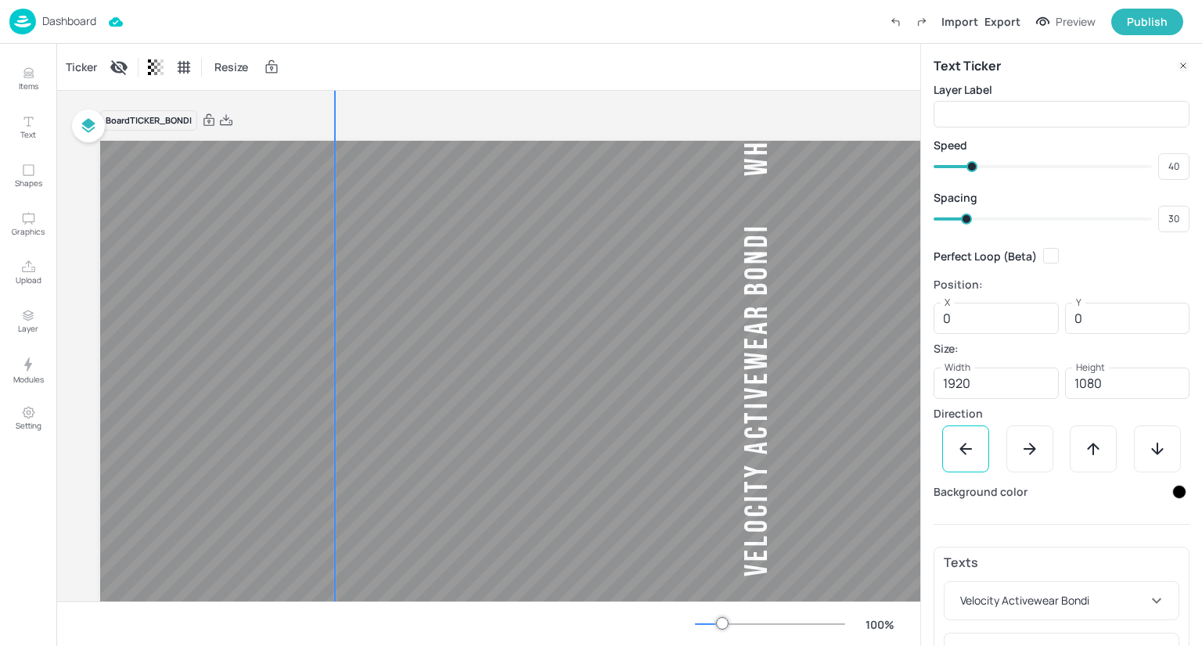
drag, startPoint x: 695, startPoint y: 375, endPoint x: 479, endPoint y: 404, distance: 217.7
click at [498, 613] on div "Ticker Resize Board TICKER_BONDI Velocity Activewear Bondi Where Fashion Meets …" at bounding box center [488, 345] width 864 height 602
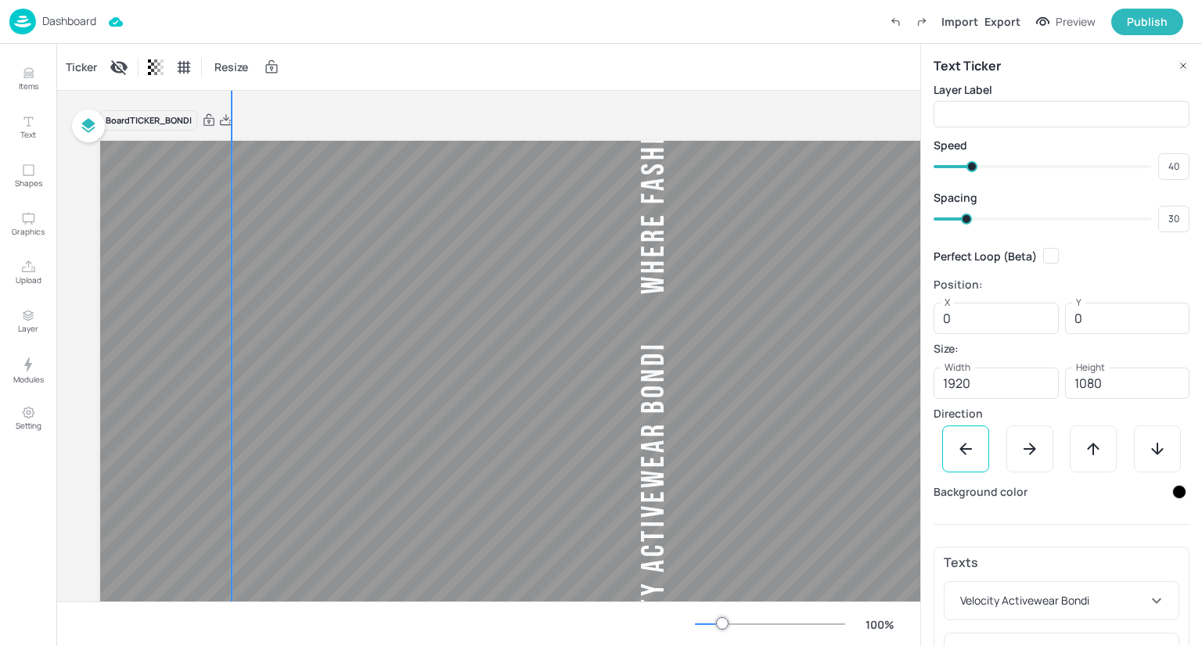
type input "-252"
type input "304"
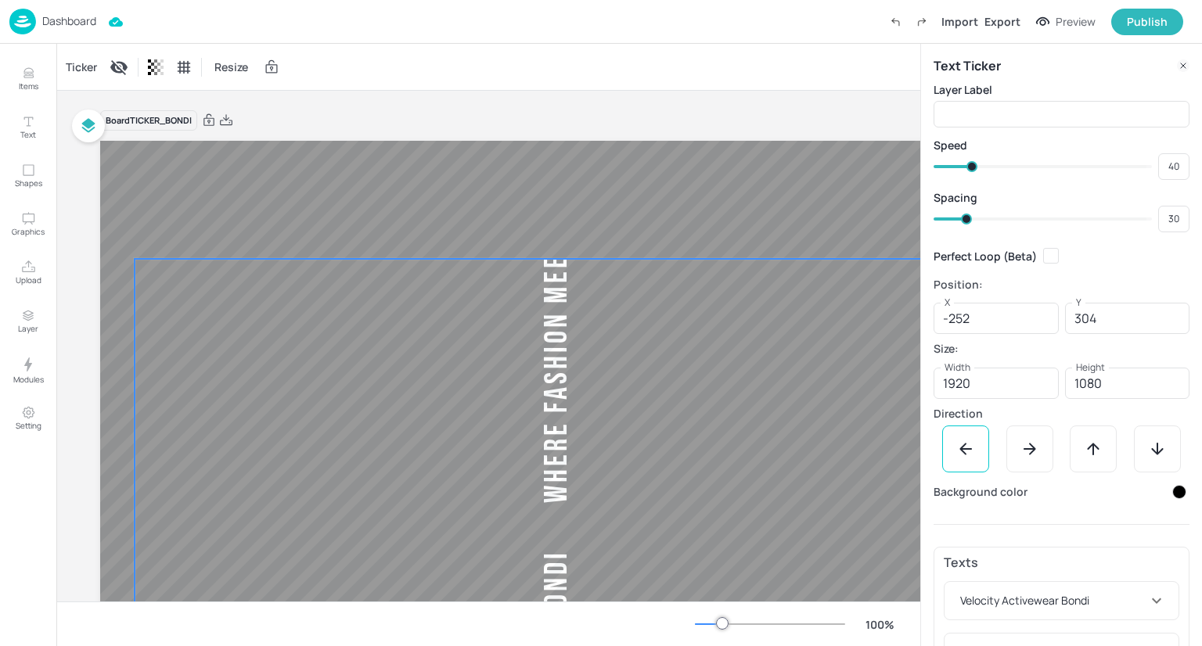
drag, startPoint x: 429, startPoint y: 430, endPoint x: 404, endPoint y: 523, distance: 95.8
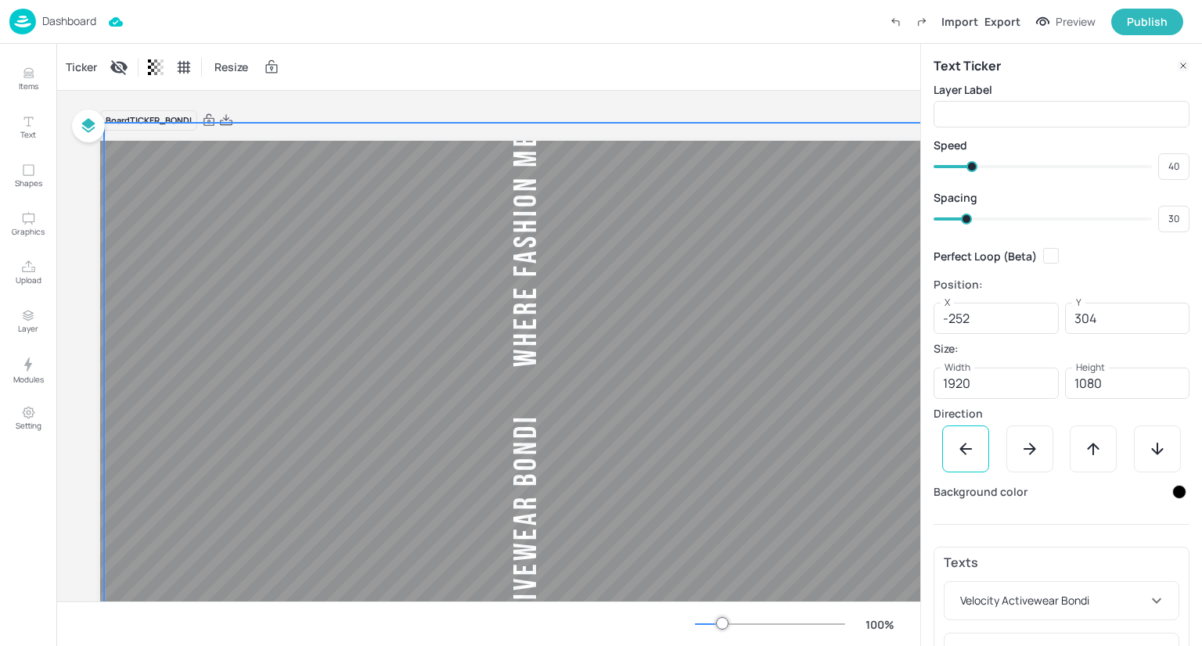
type input "-415"
type input "397"
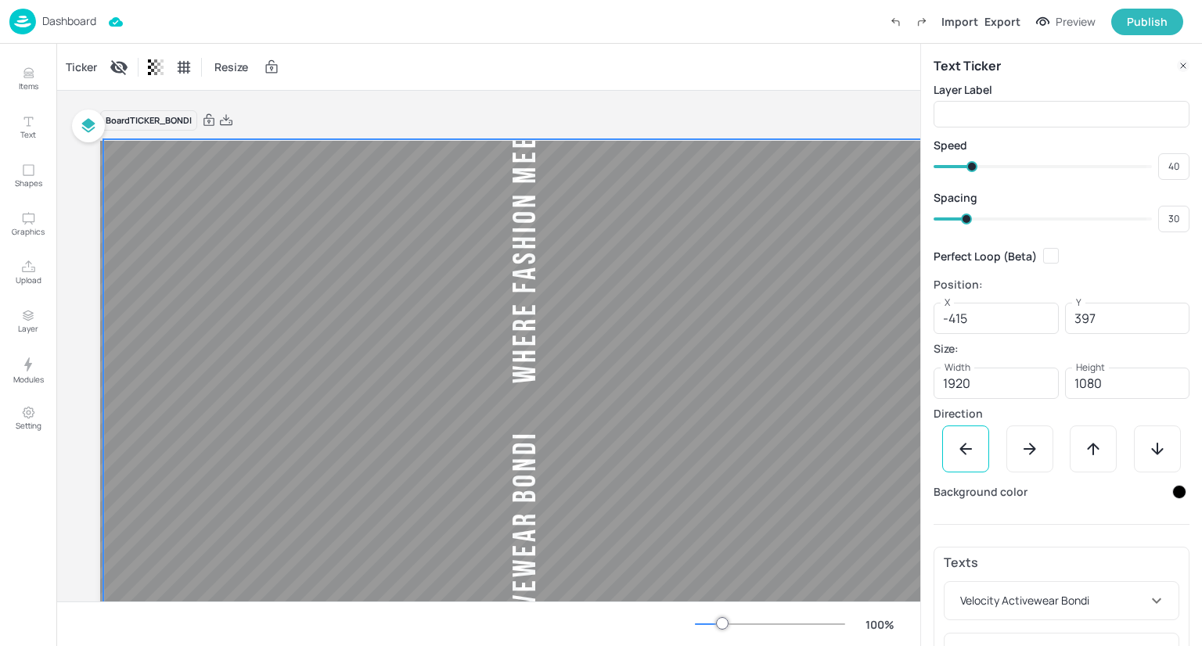
type input "-416"
type input "418"
type input "-418"
type input "421"
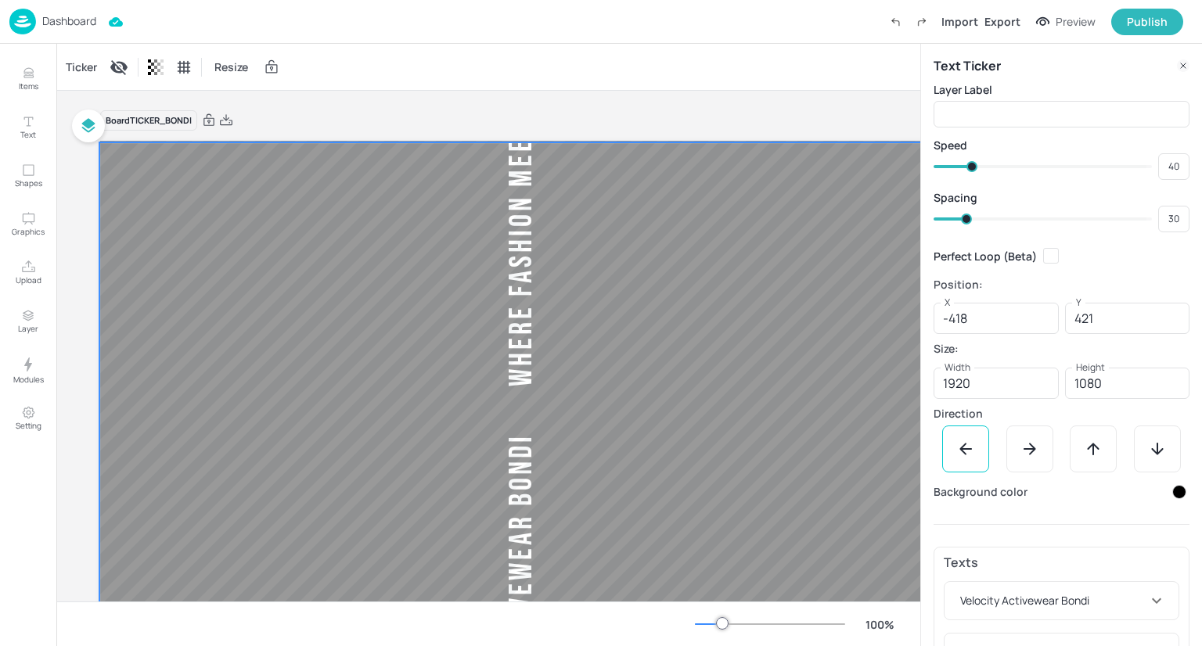
type input "-421"
type input "422"
drag, startPoint x: 404, startPoint y: 523, endPoint x: 375, endPoint y: 349, distance: 176.1
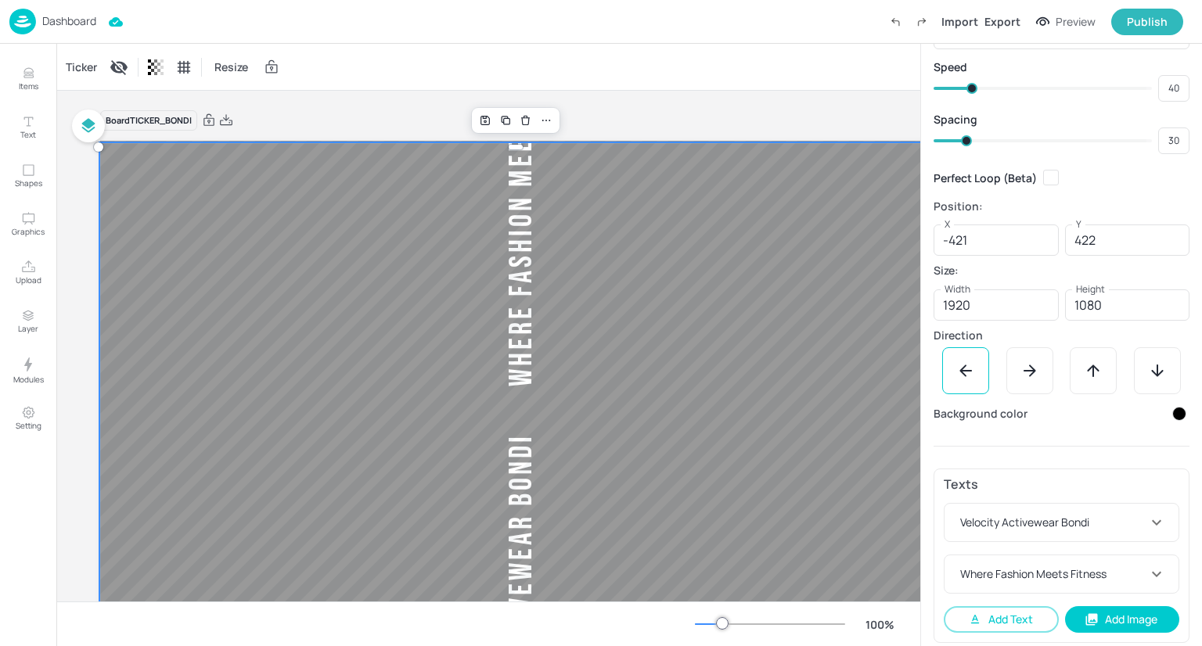
scroll to position [85, 0]
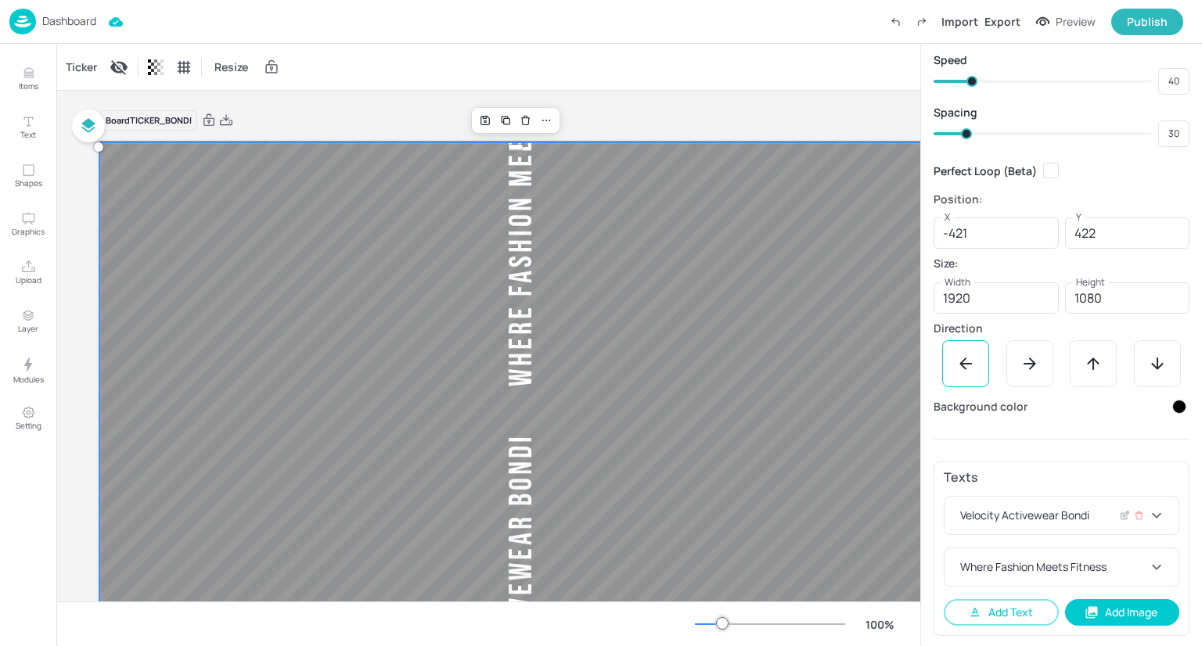
click at [1083, 527] on div "Velocity Activewear Bondi" at bounding box center [1061, 516] width 234 height 38
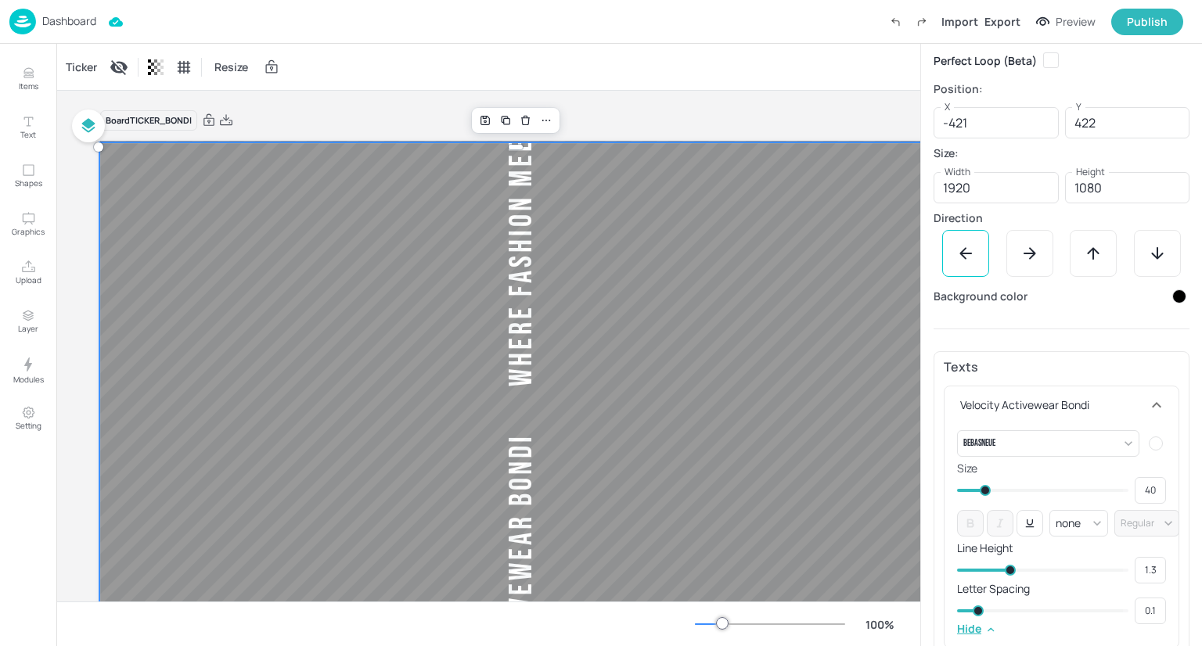
scroll to position [242, 0]
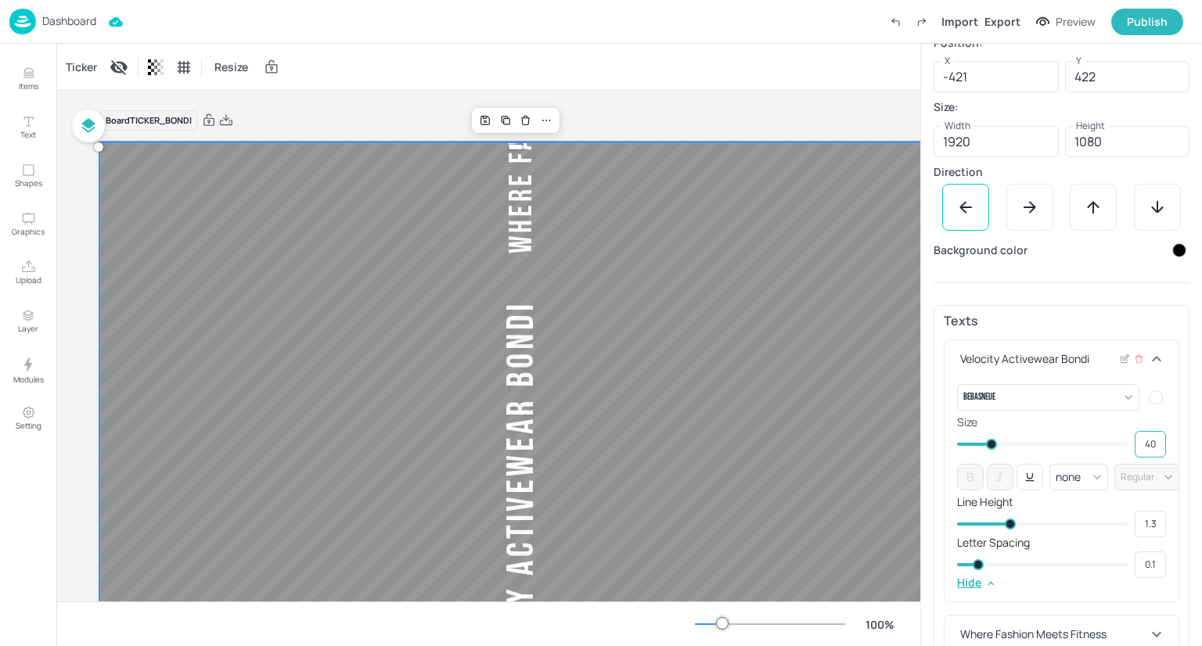
type input "144"
type input "48"
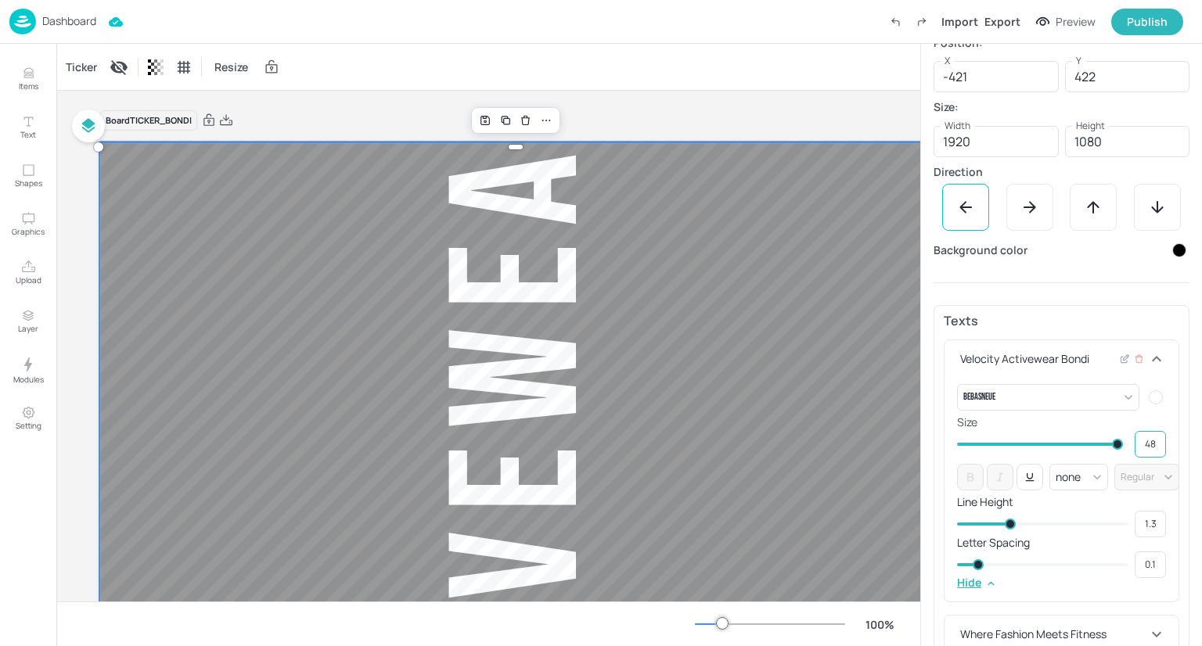
type input "232"
type input "144"
type input "240"
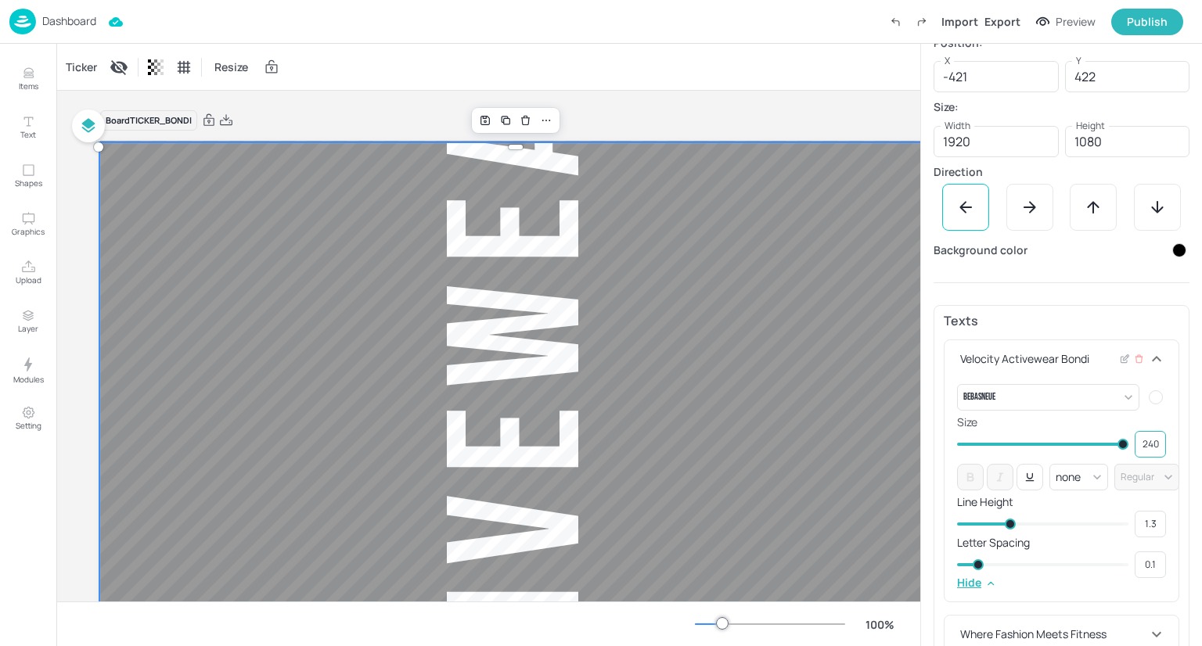
drag, startPoint x: 1055, startPoint y: 440, endPoint x: 1144, endPoint y: 442, distance: 90.0
click at [1144, 442] on div "240 ​" at bounding box center [1061, 444] width 209 height 27
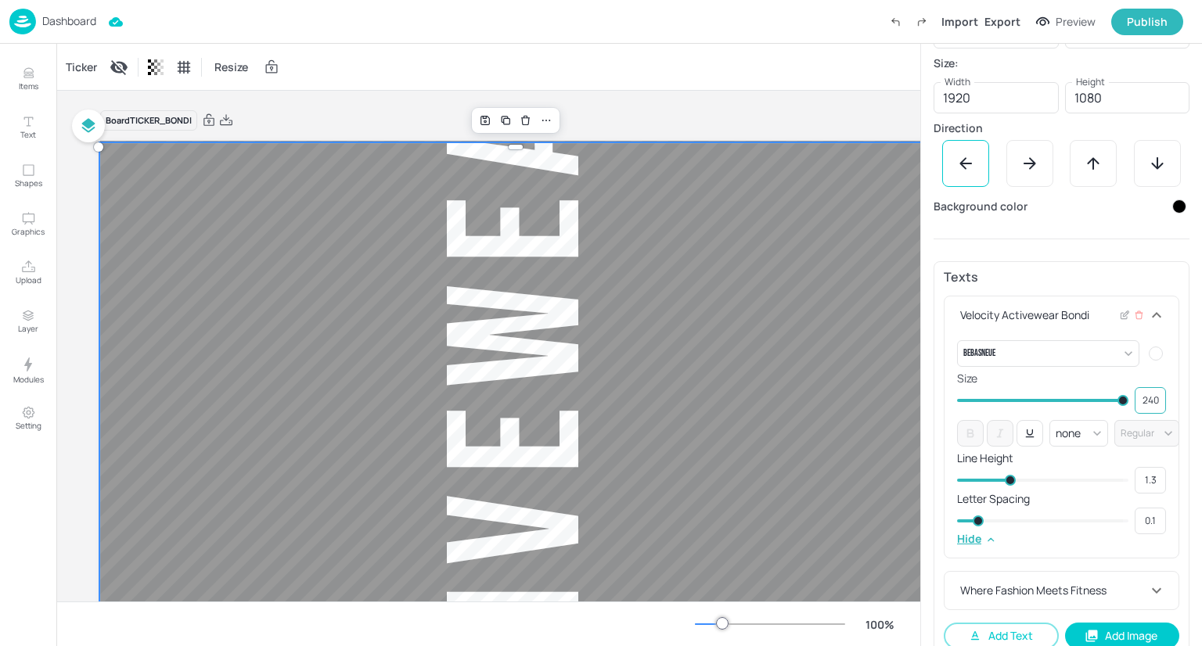
scroll to position [310, 0]
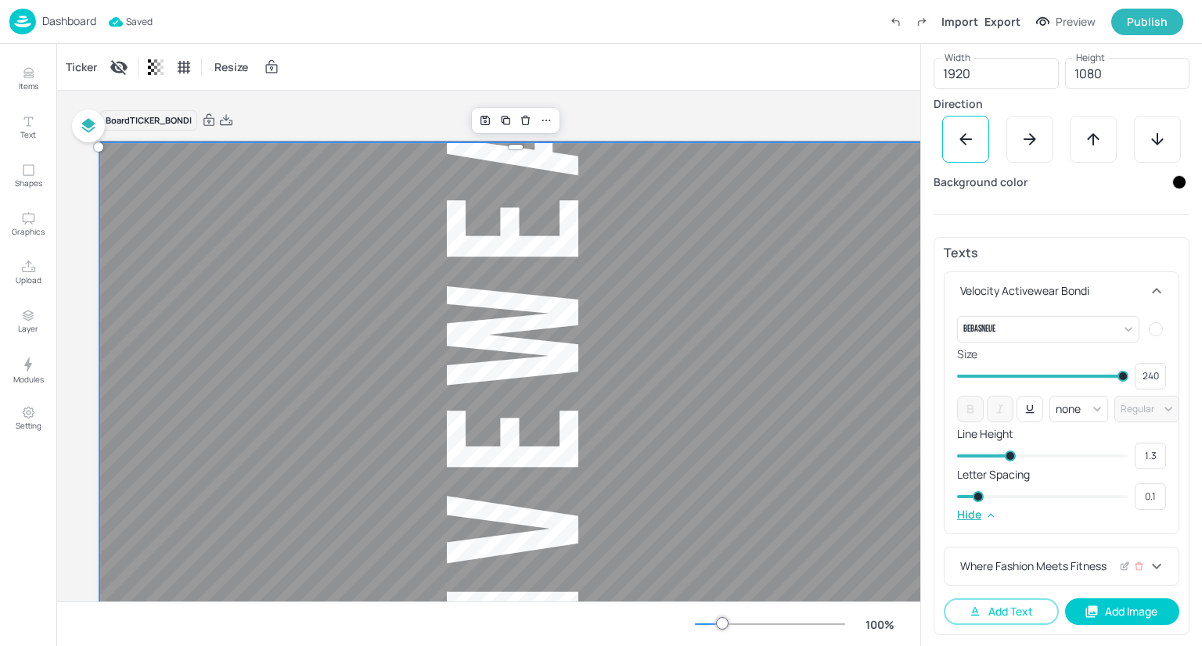
click at [1048, 566] on div "Where Fashion Meets Fitness" at bounding box center [1052, 566] width 190 height 16
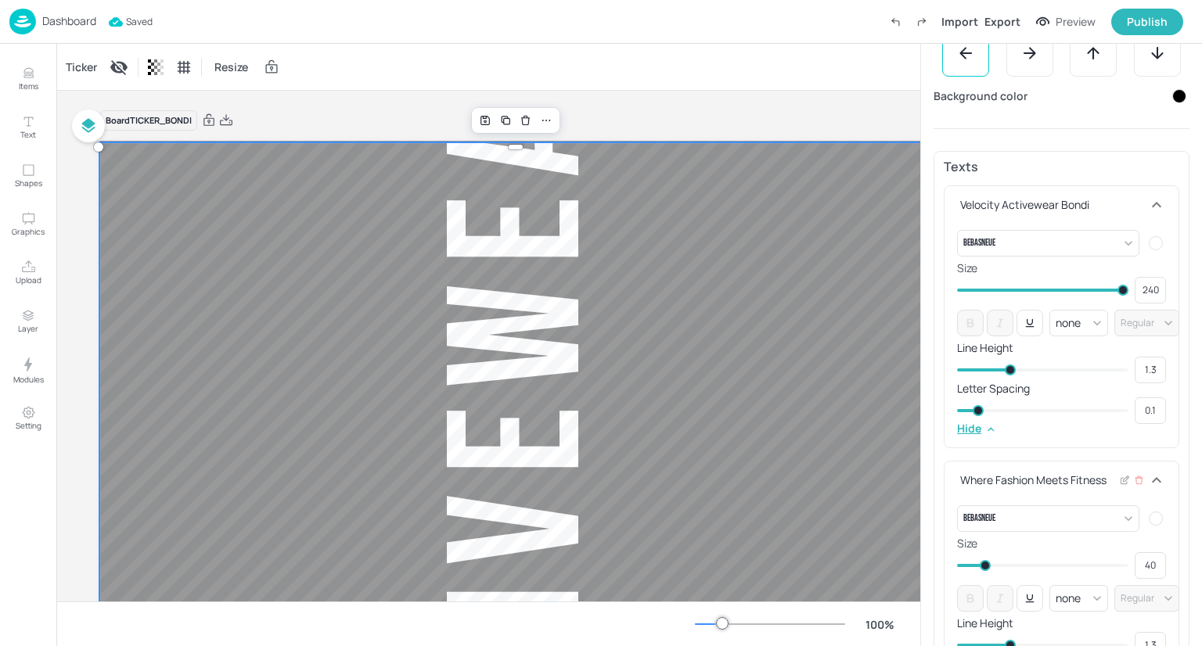
scroll to position [466, 0]
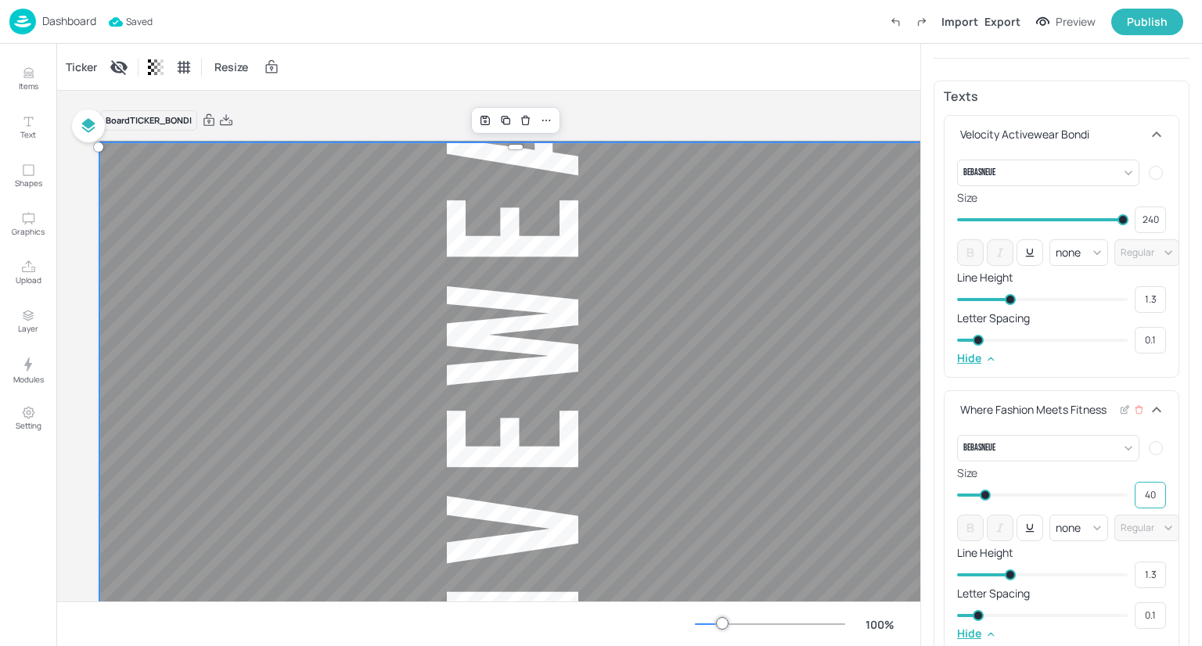
type input "85"
type input "42"
type input "236"
type input "85"
type input "240"
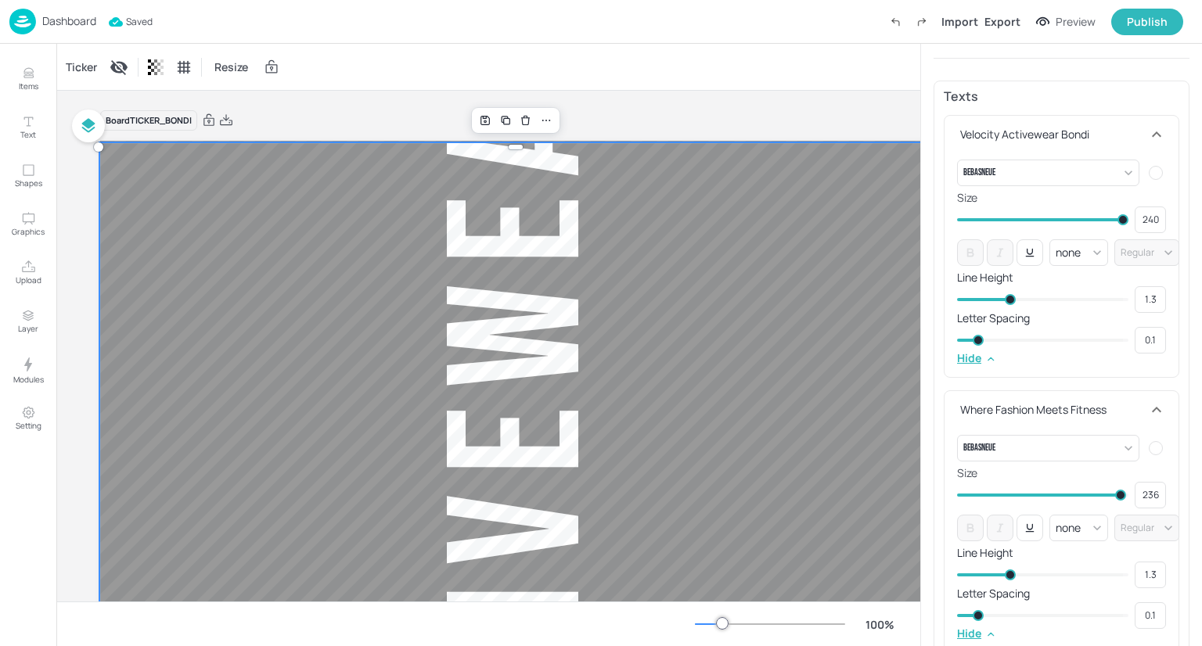
type input "240"
drag, startPoint x: 986, startPoint y: 501, endPoint x: 1183, endPoint y: 486, distance: 197.7
click at [1183, 486] on div "Texts Velocity Activewear Bondi BebasNeue {"font":"BebasNeue","group":"template…" at bounding box center [1061, 391] width 256 height 621
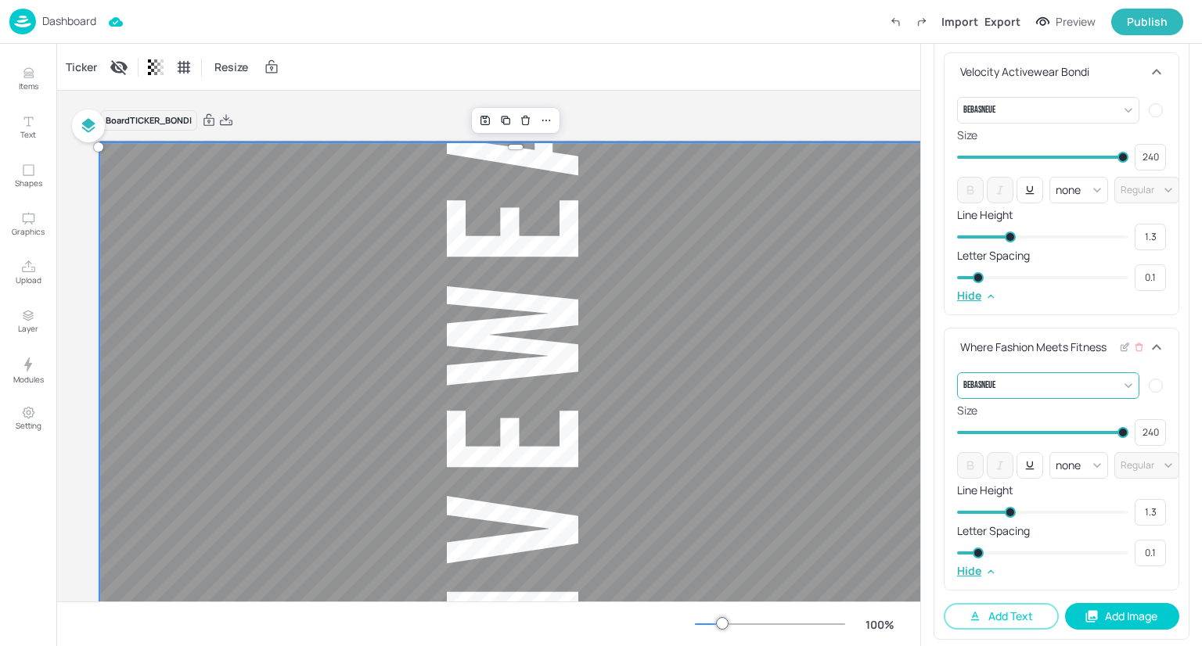
scroll to position [533, 0]
